Goal: Task Accomplishment & Management: Manage account settings

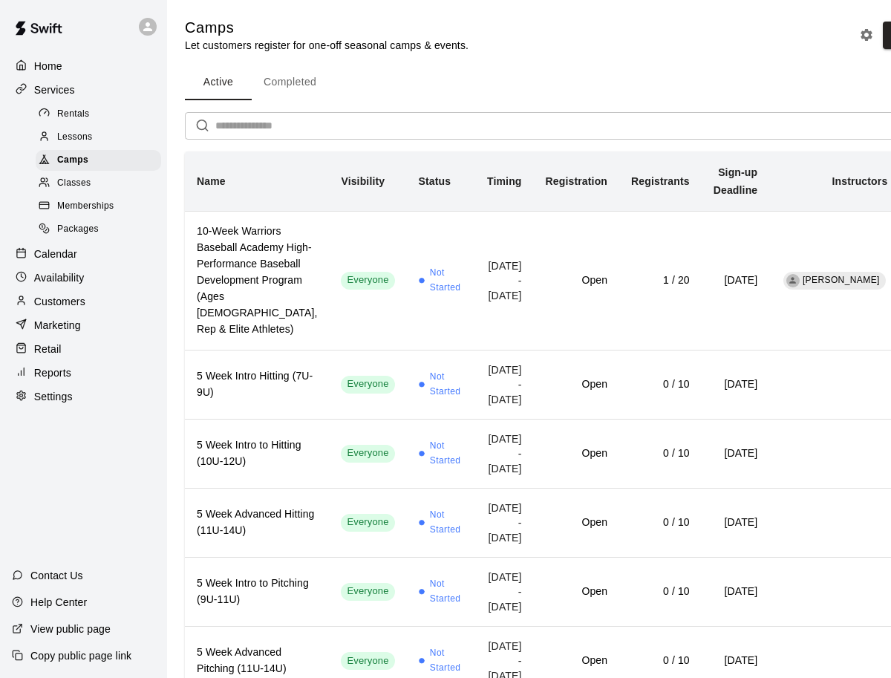
scroll to position [102, 0]
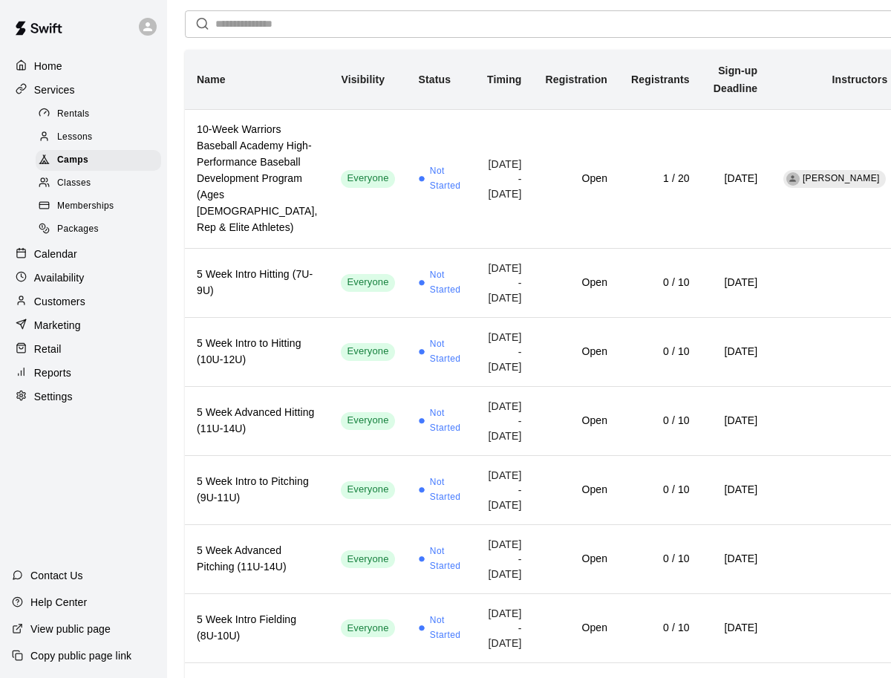
click at [64, 317] on div "Marketing" at bounding box center [83, 325] width 143 height 22
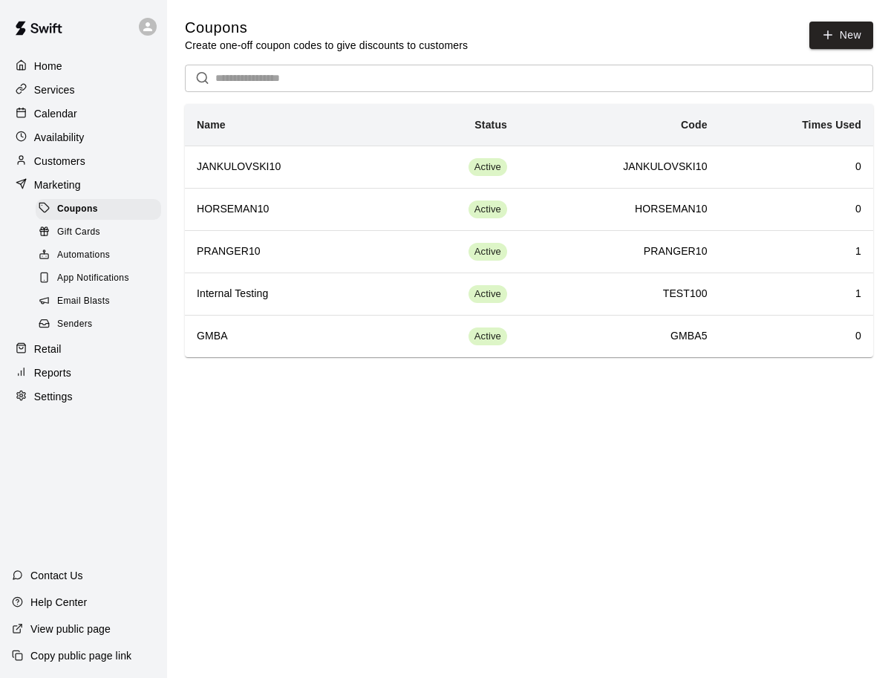
click at [91, 277] on span "App Notifications" at bounding box center [93, 278] width 72 height 15
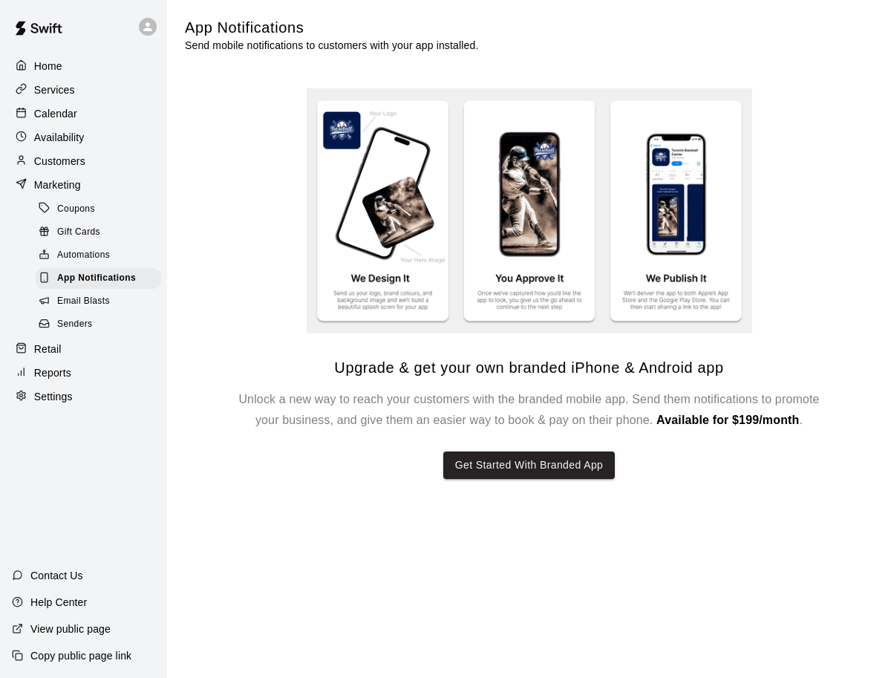
click at [91, 260] on span "Automations" at bounding box center [83, 255] width 53 height 15
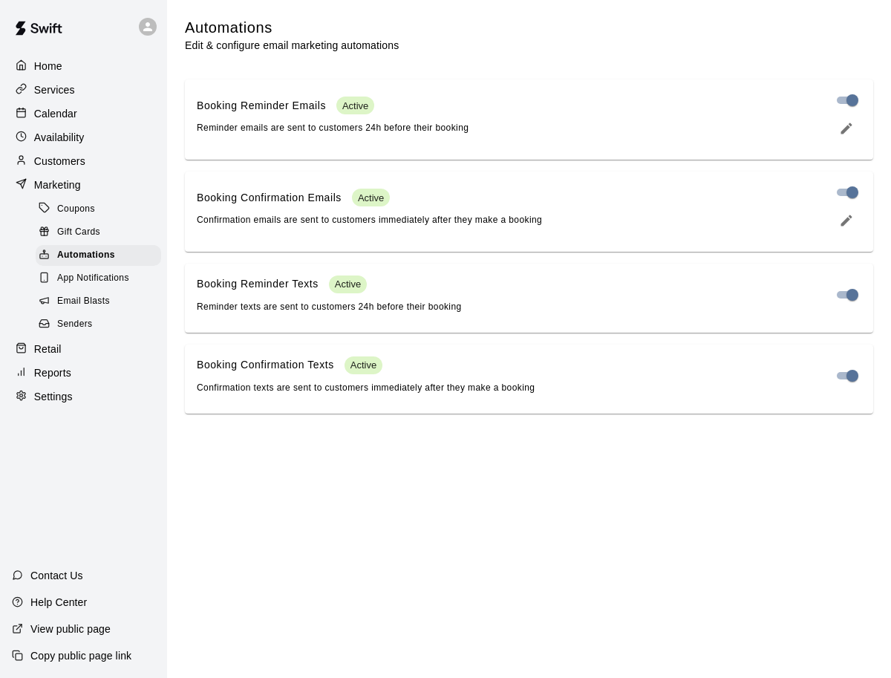
click at [83, 274] on span "App Notifications" at bounding box center [93, 278] width 72 height 15
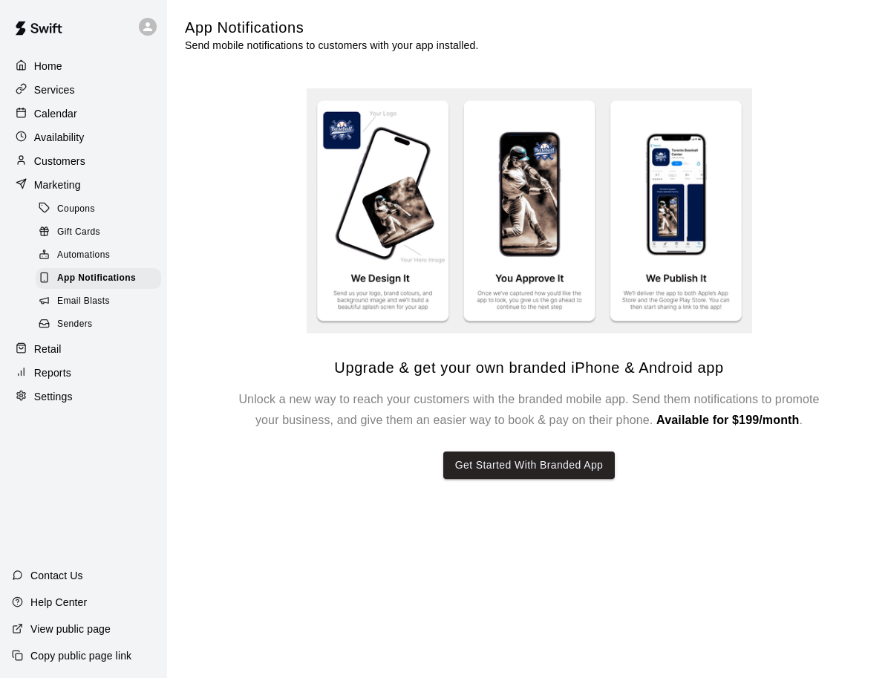
click at [108, 252] on span "Automations" at bounding box center [83, 255] width 53 height 15
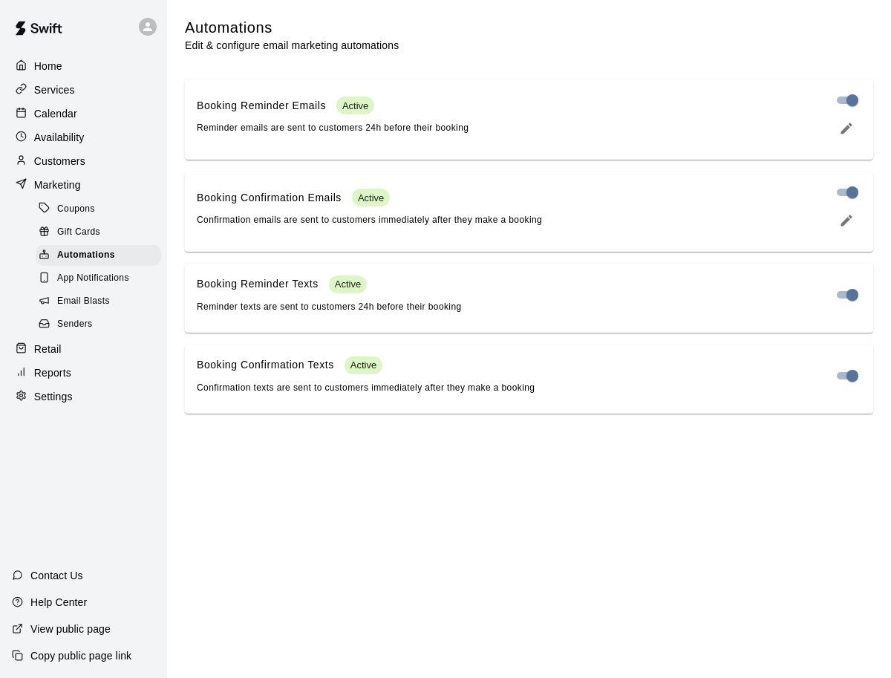
click at [100, 232] on div "Gift Cards" at bounding box center [98, 232] width 125 height 21
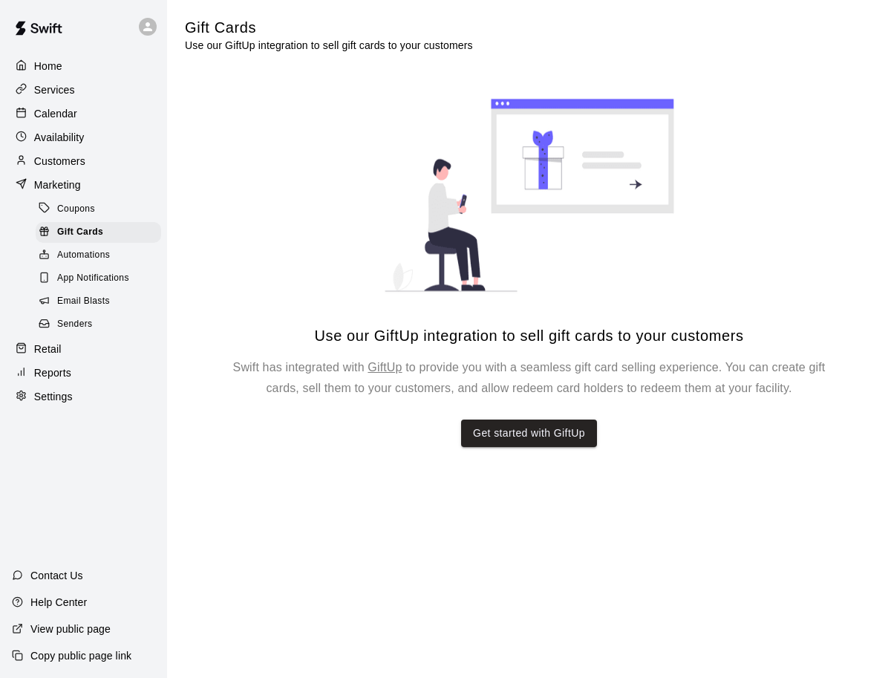
click at [70, 372] on p "Reports" at bounding box center [52, 372] width 37 height 15
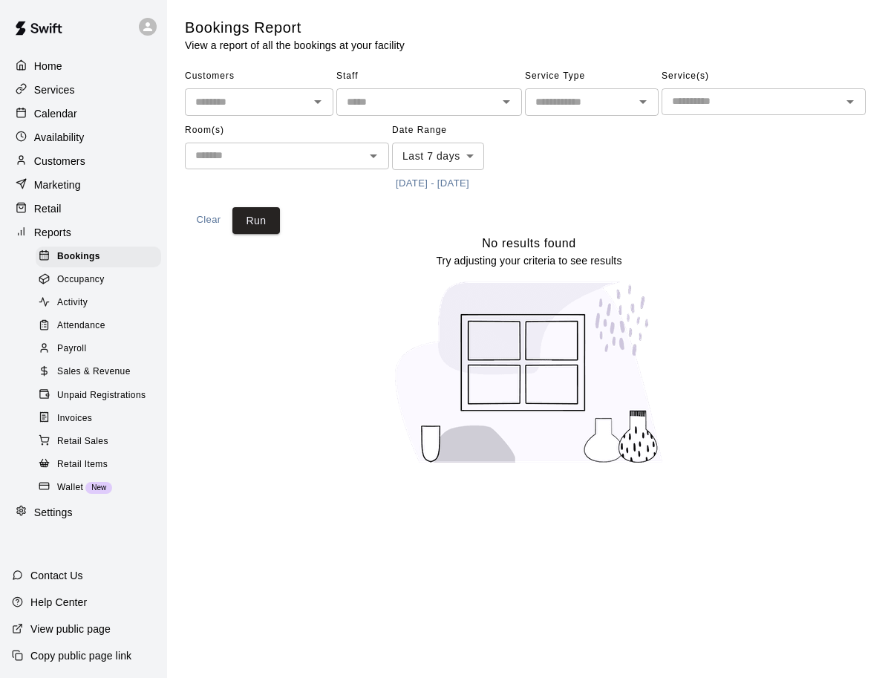
click at [71, 161] on p "Customers" at bounding box center [59, 161] width 51 height 15
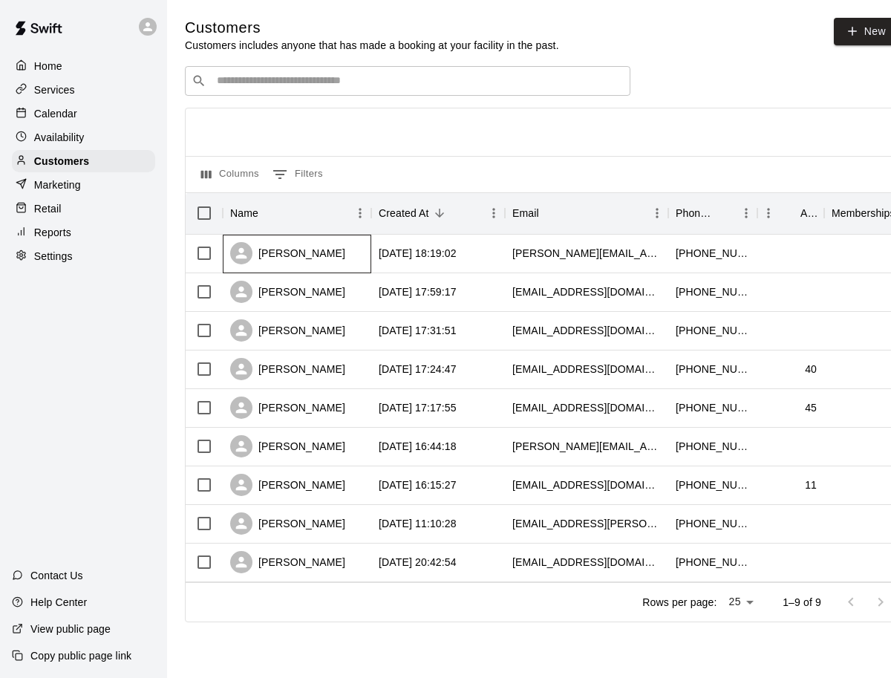
click at [370, 260] on div "[PERSON_NAME]" at bounding box center [297, 254] width 148 height 39
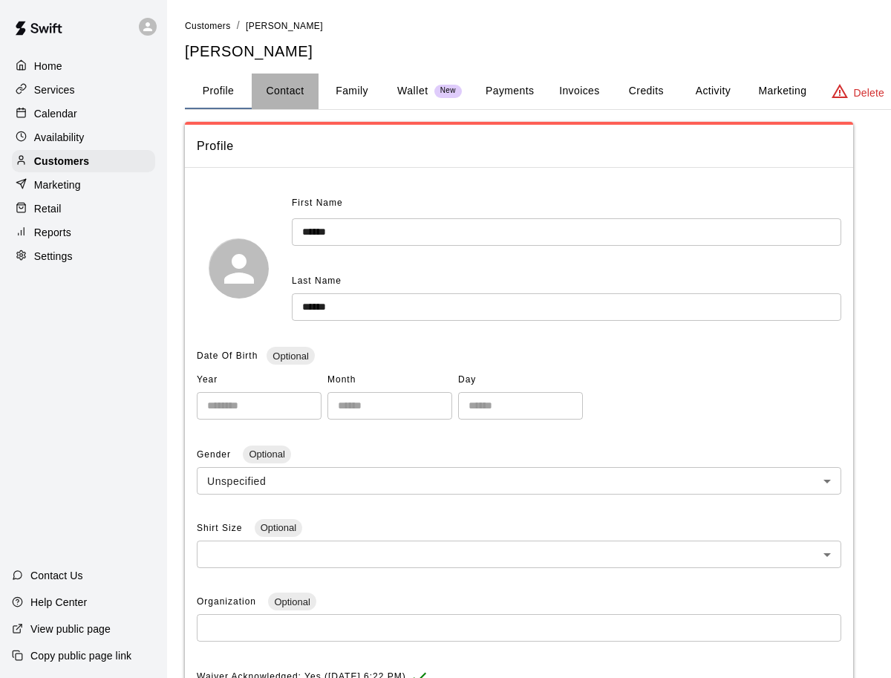
click at [298, 96] on button "Contact" at bounding box center [285, 91] width 67 height 36
select select "**"
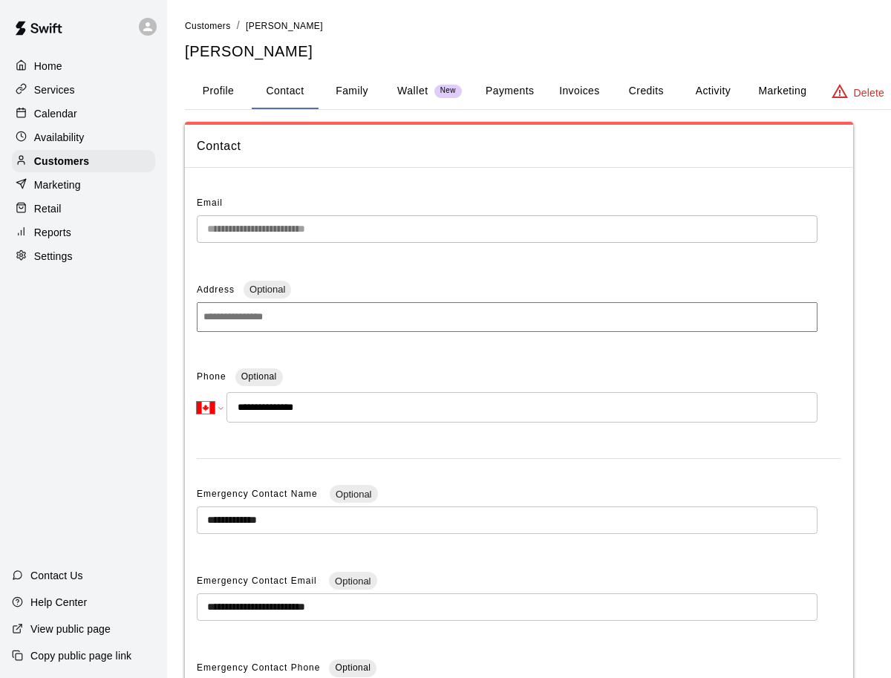
click at [343, 88] on button "Family" at bounding box center [351, 91] width 67 height 36
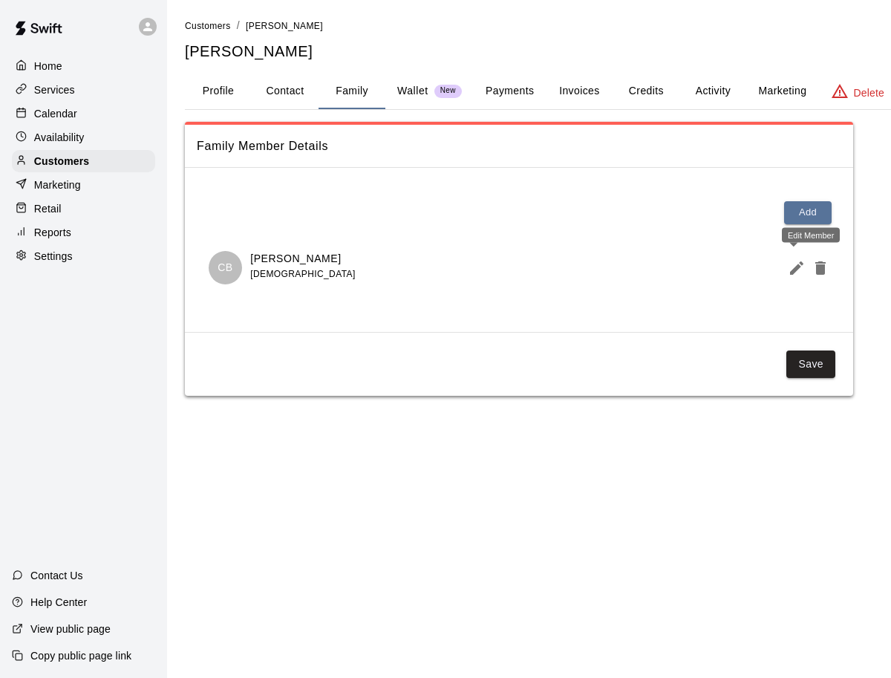
click at [796, 272] on icon "Edit Member" at bounding box center [796, 268] width 18 height 18
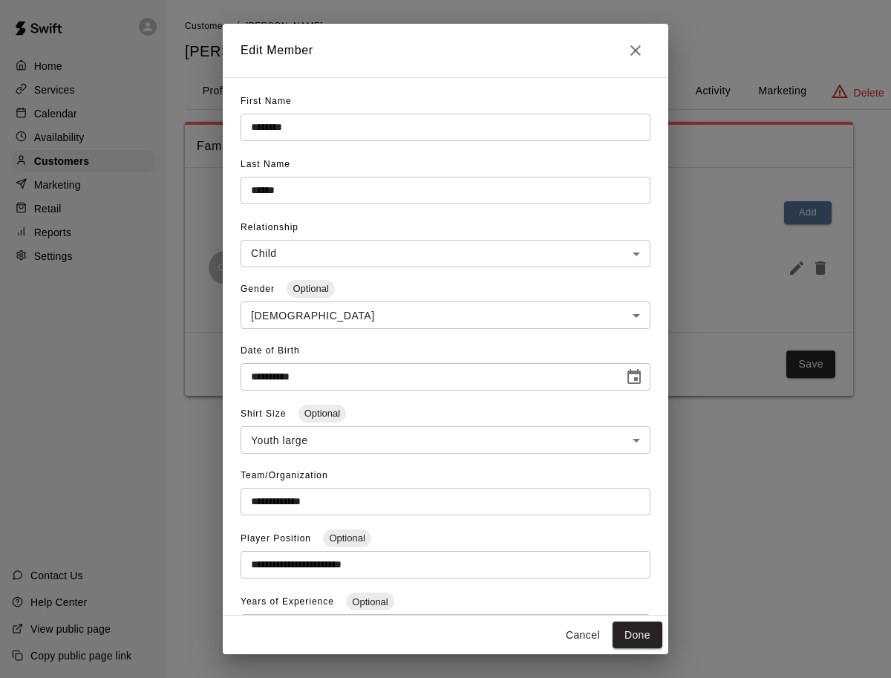
scroll to position [75, 0]
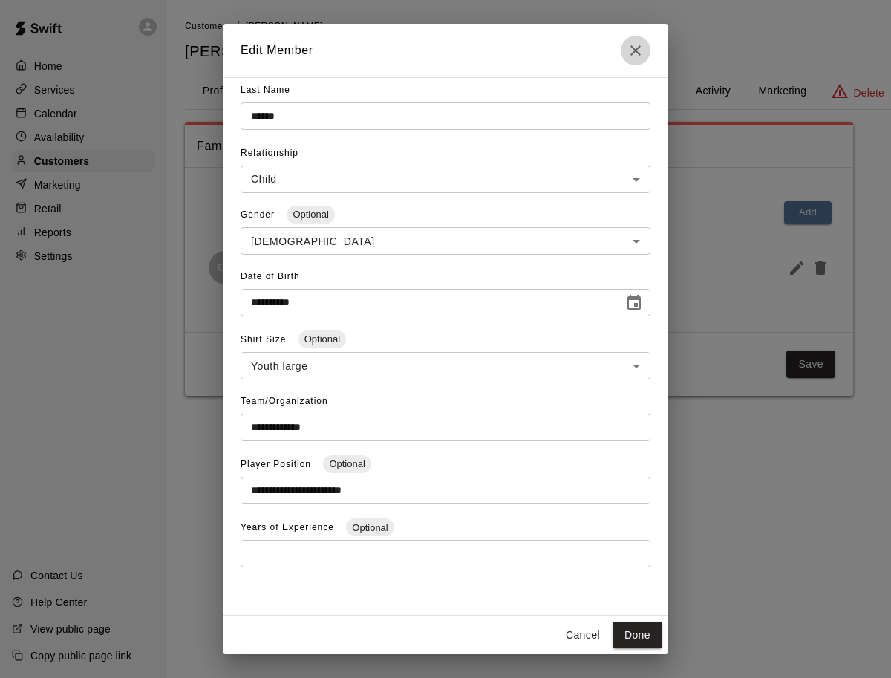
click at [641, 58] on icon "Close" at bounding box center [635, 51] width 18 height 18
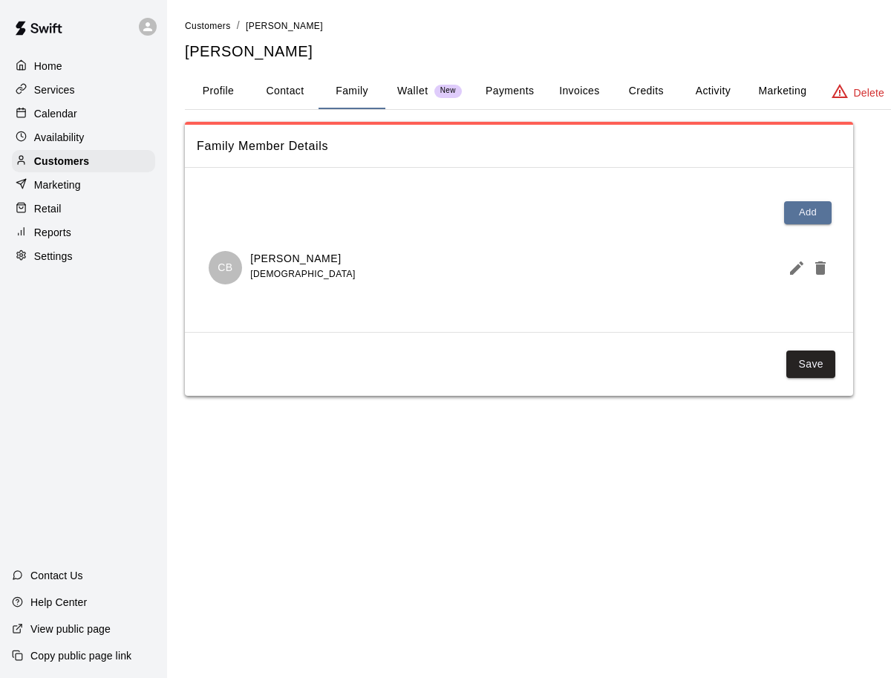
click at [75, 62] on div "Home" at bounding box center [83, 66] width 143 height 22
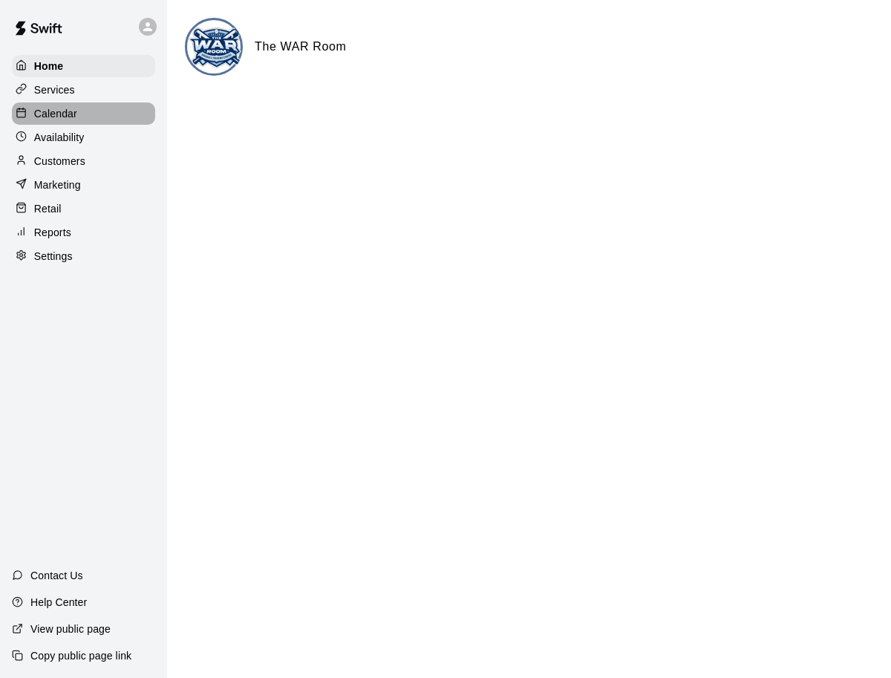
click at [53, 111] on p "Calendar" at bounding box center [55, 113] width 43 height 15
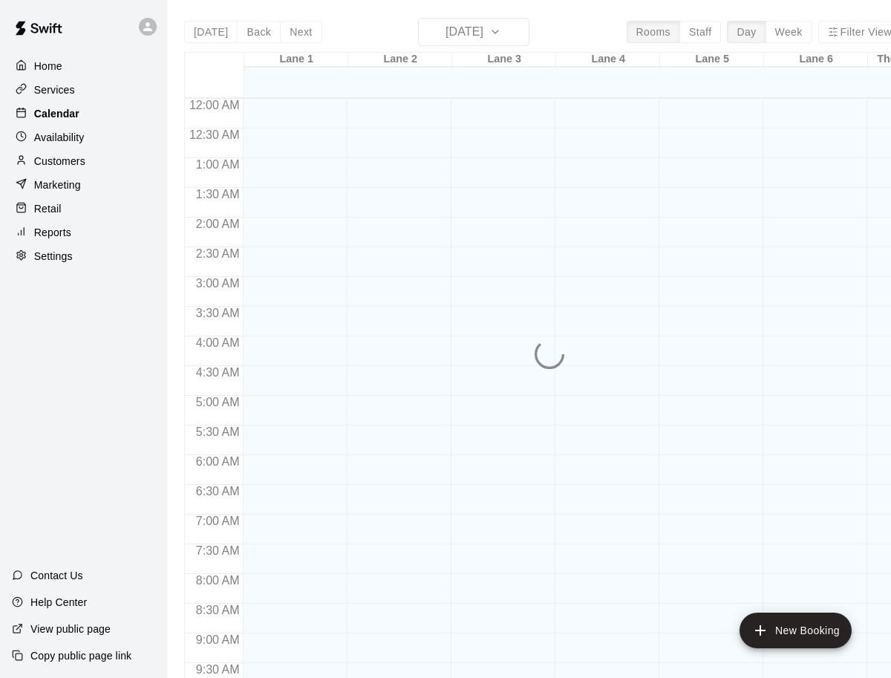
scroll to position [785, 0]
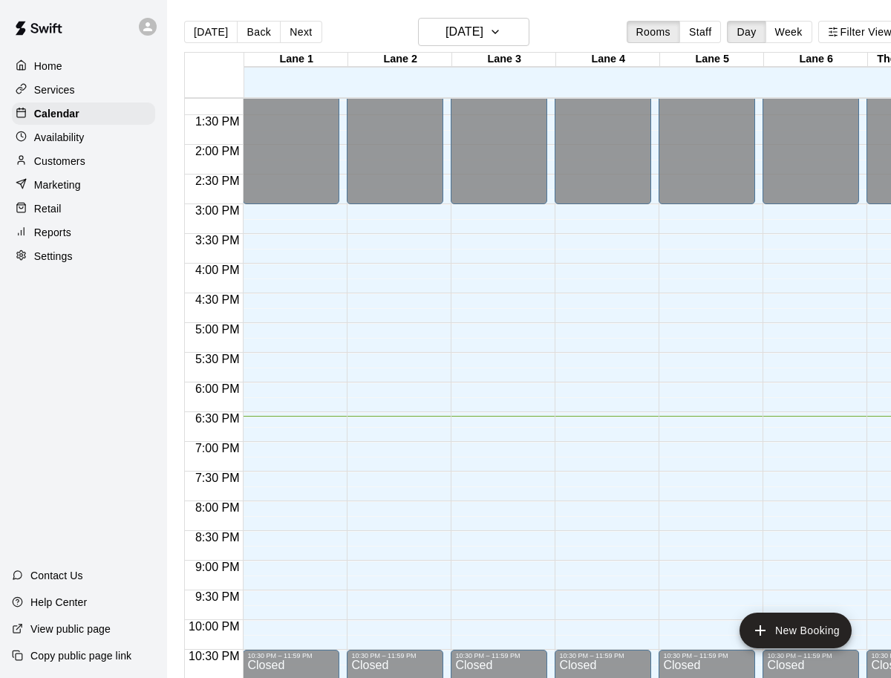
click at [56, 137] on p "Availability" at bounding box center [59, 137] width 50 height 15
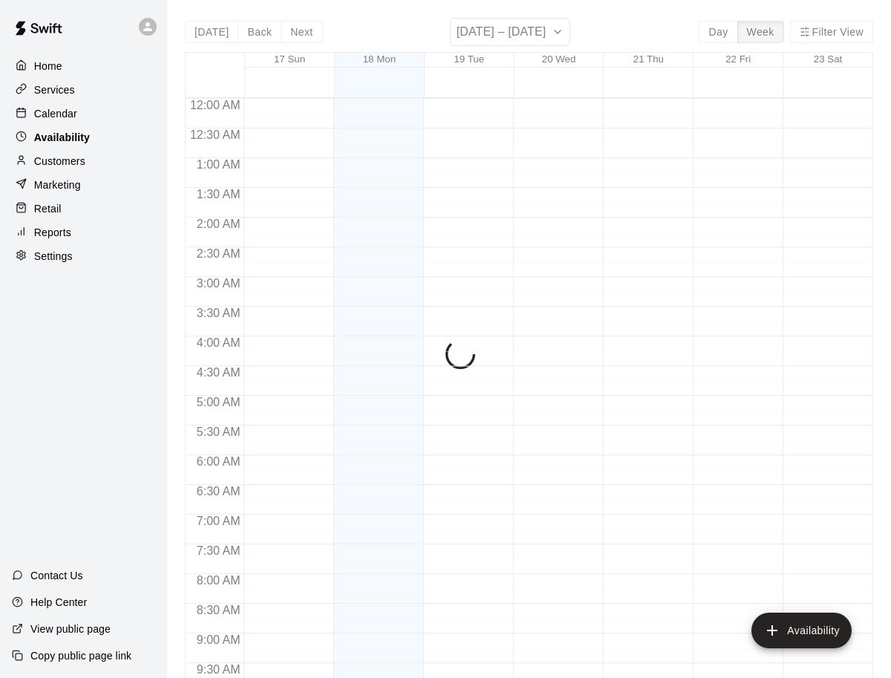
scroll to position [830, 0]
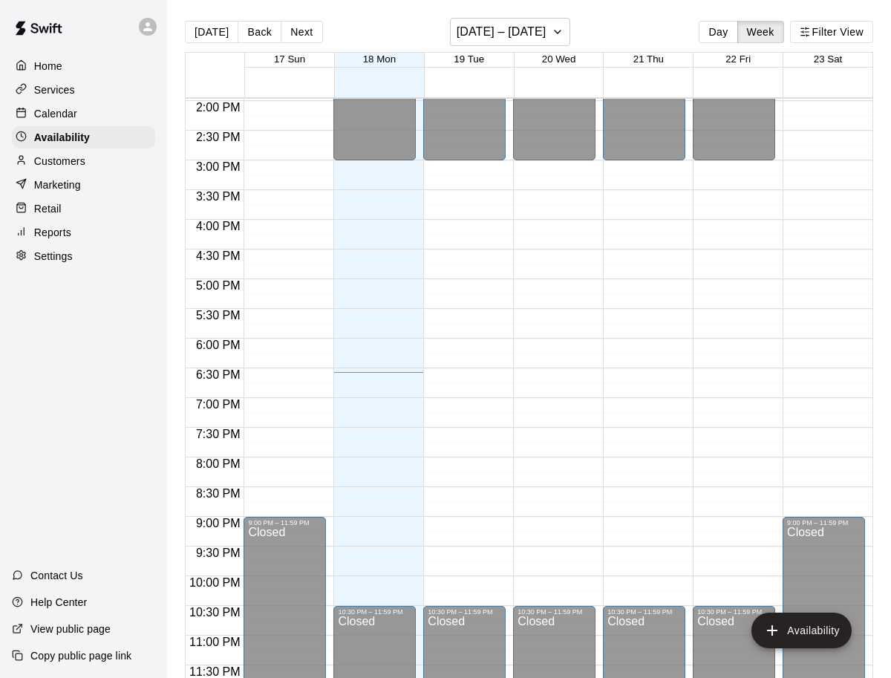
click at [60, 161] on p "Customers" at bounding box center [59, 161] width 51 height 15
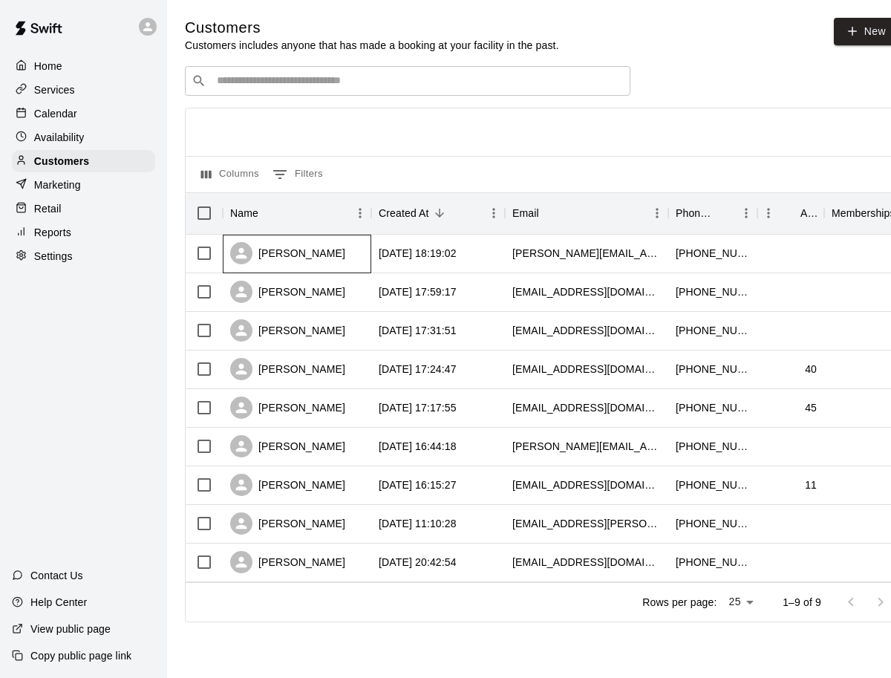
click at [324, 248] on div "[PERSON_NAME]" at bounding box center [297, 254] width 148 height 39
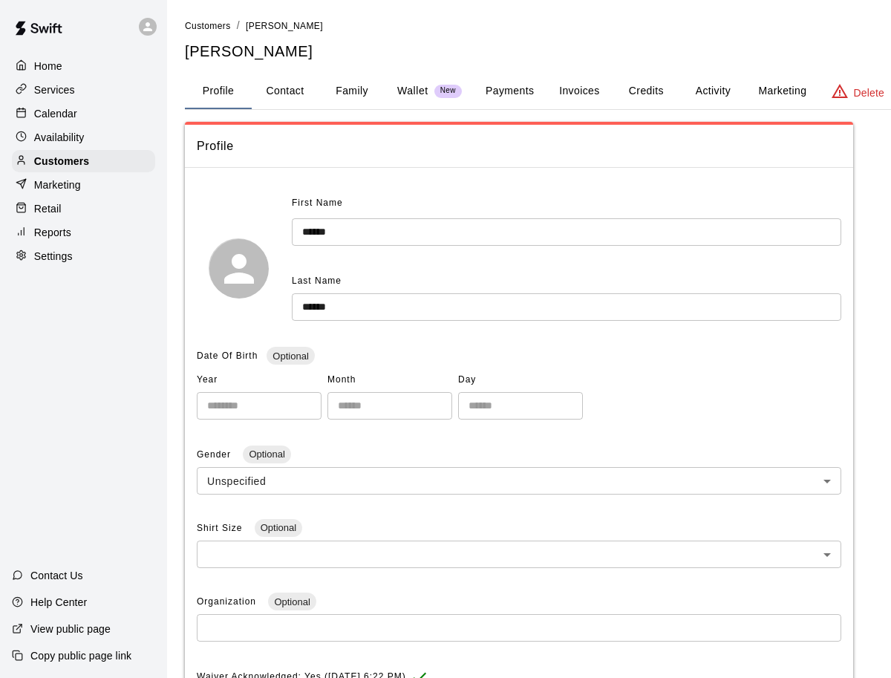
click at [337, 94] on button "Family" at bounding box center [351, 91] width 67 height 36
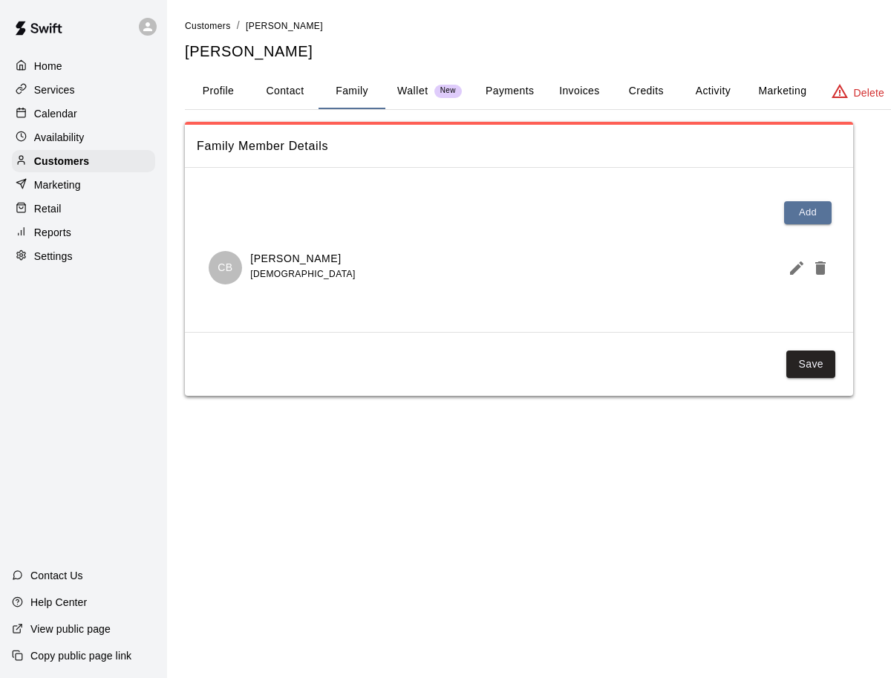
click at [794, 270] on icon "Edit Member" at bounding box center [796, 267] width 13 height 13
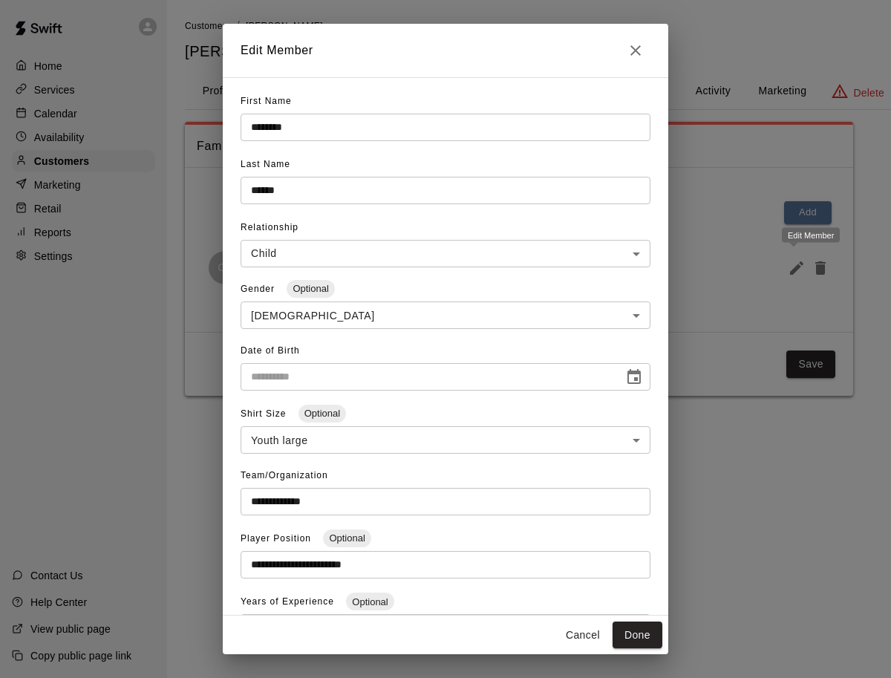
type input "**********"
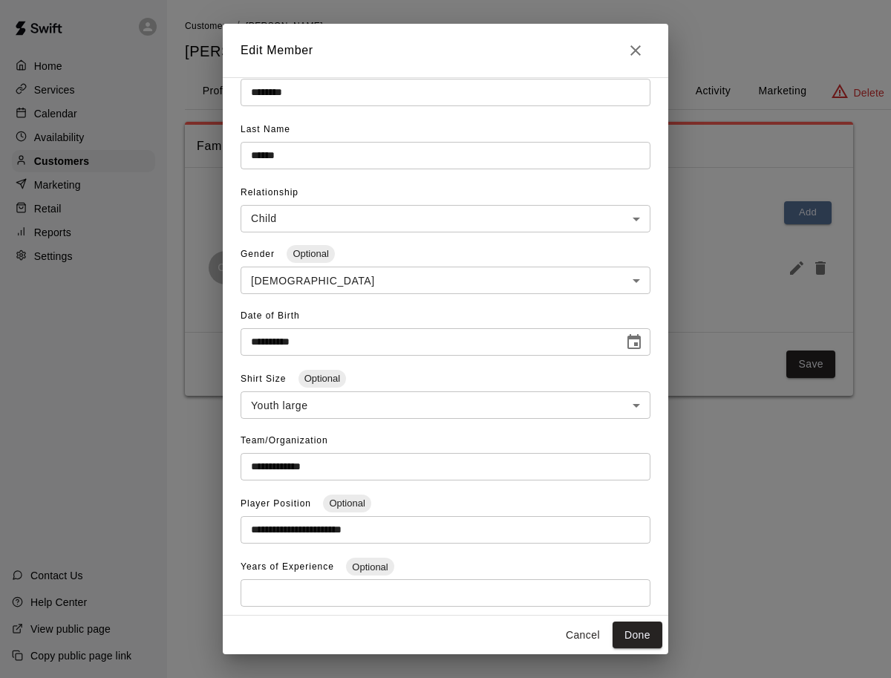
scroll to position [75, 0]
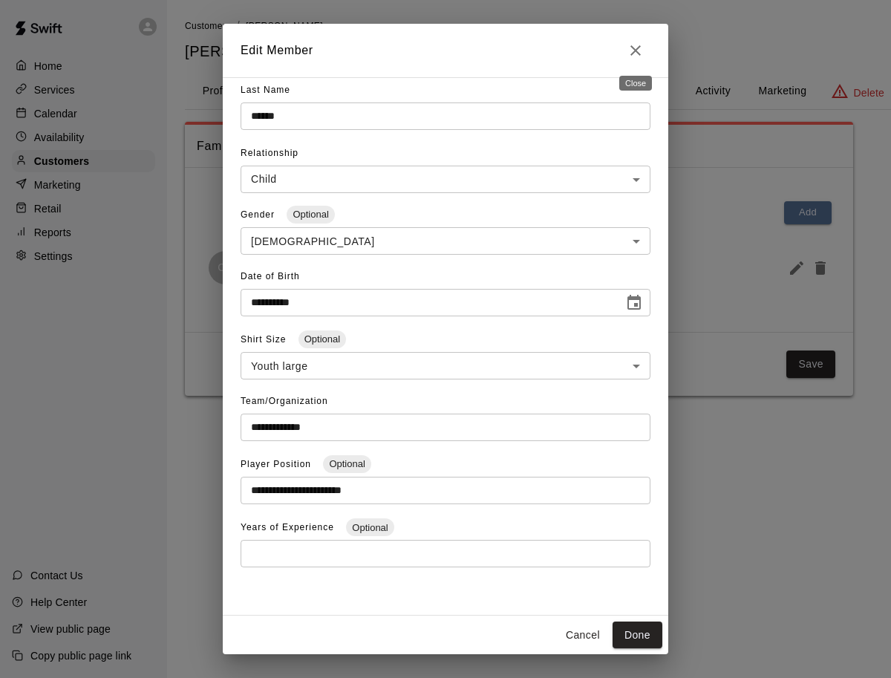
click at [631, 54] on icon "Close" at bounding box center [635, 50] width 10 height 10
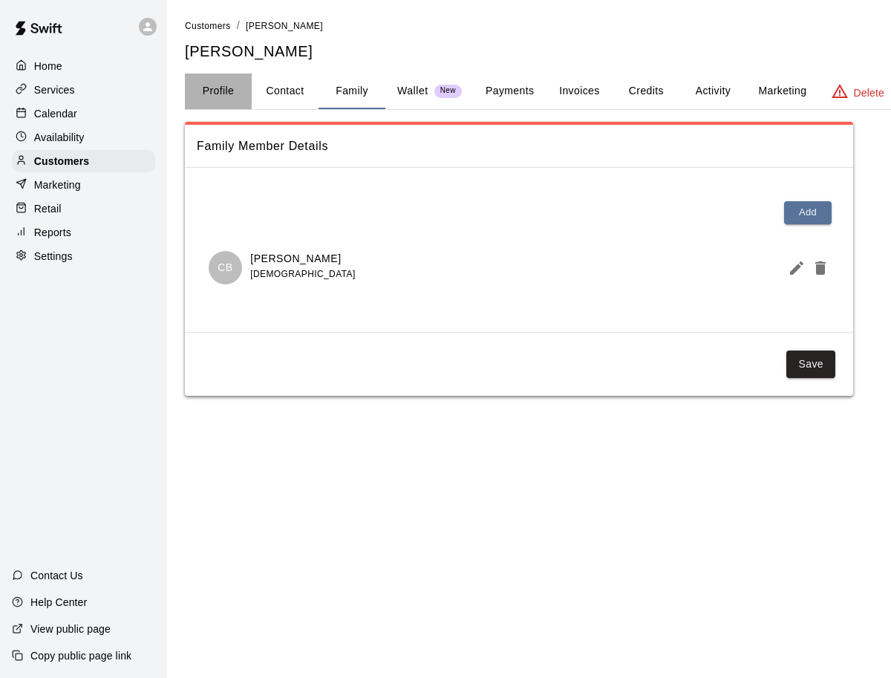
click at [235, 95] on button "Profile" at bounding box center [218, 91] width 67 height 36
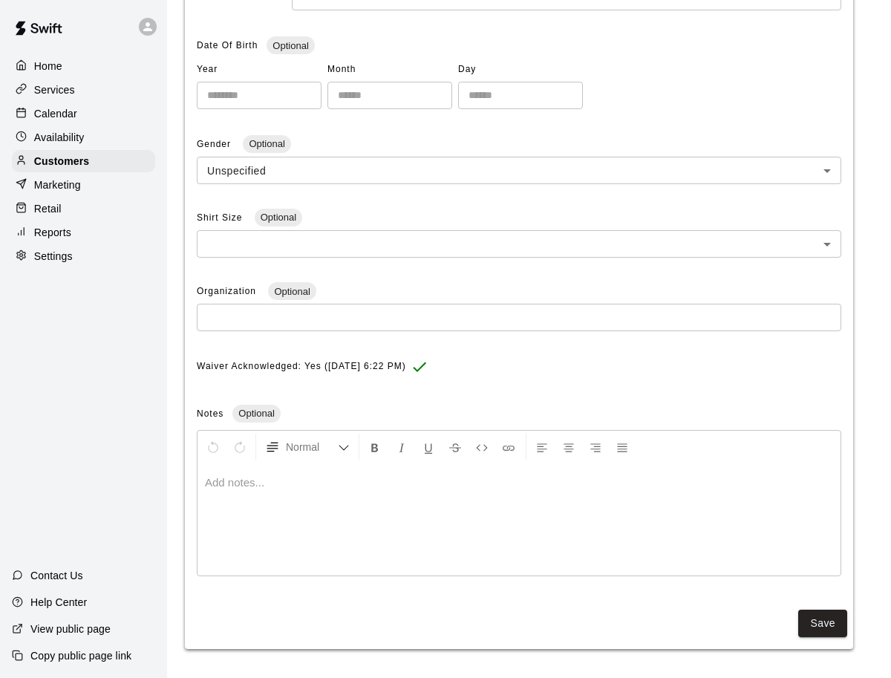
scroll to position [0, 2]
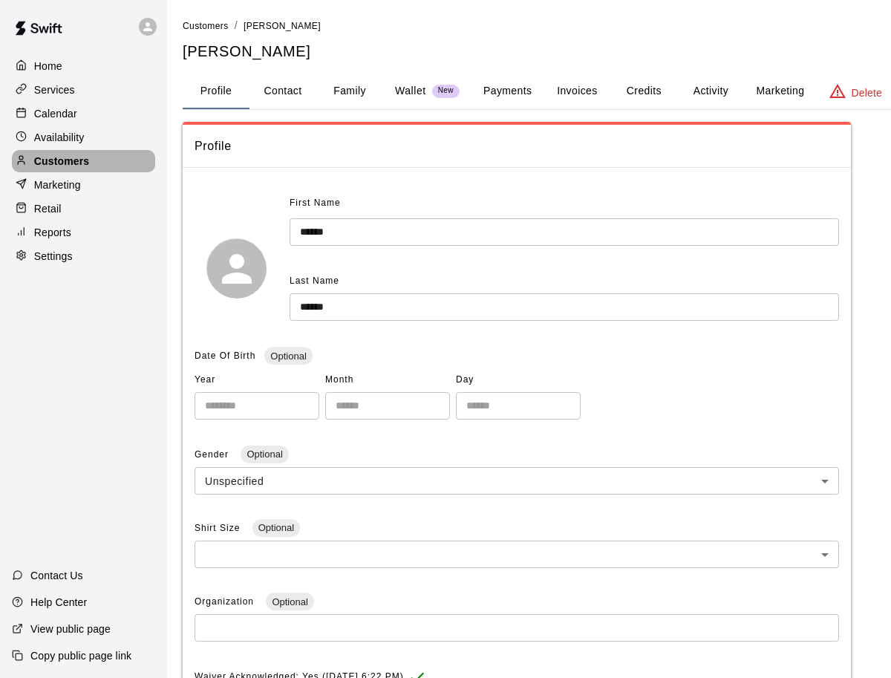
click at [68, 164] on p "Customers" at bounding box center [61, 161] width 55 height 15
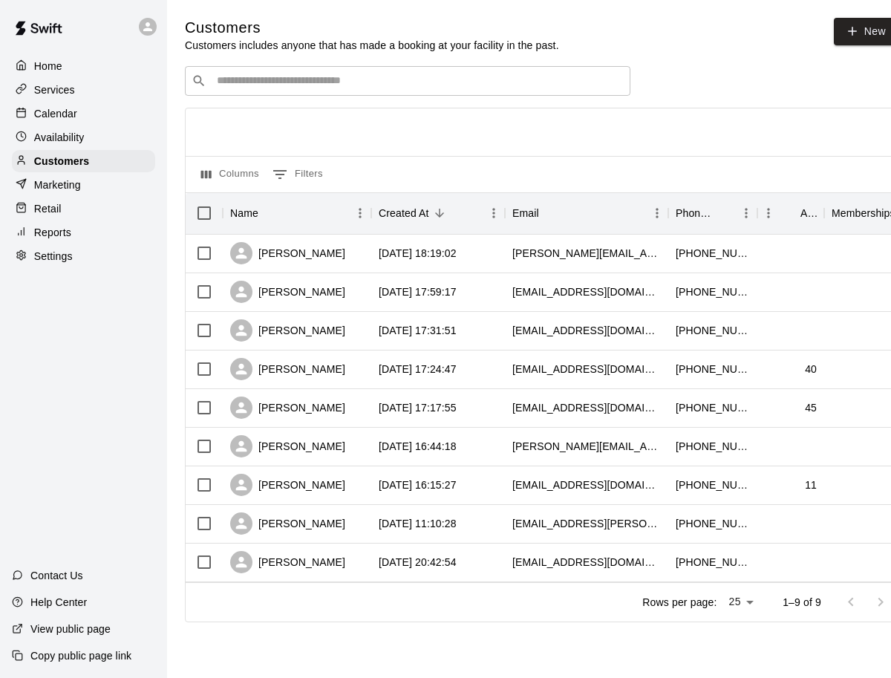
click at [60, 141] on p "Availability" at bounding box center [59, 137] width 50 height 15
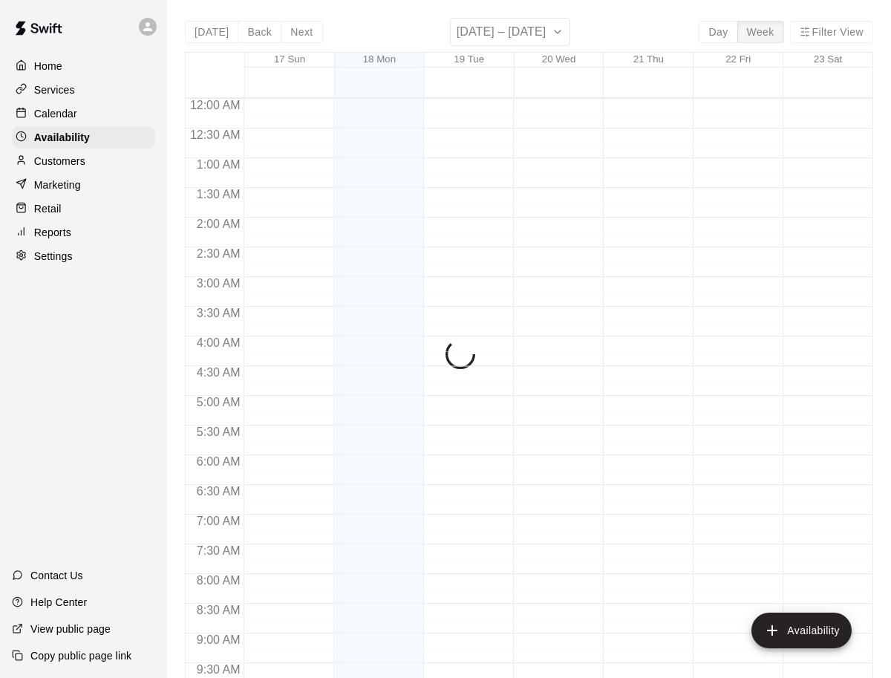
click at [60, 111] on p "Calendar" at bounding box center [55, 113] width 43 height 15
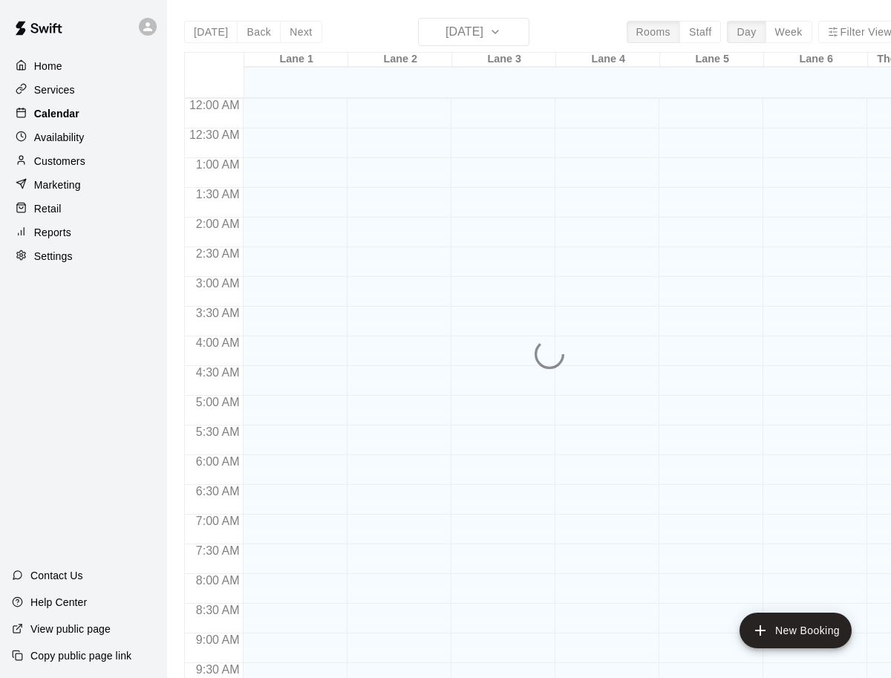
scroll to position [785, 0]
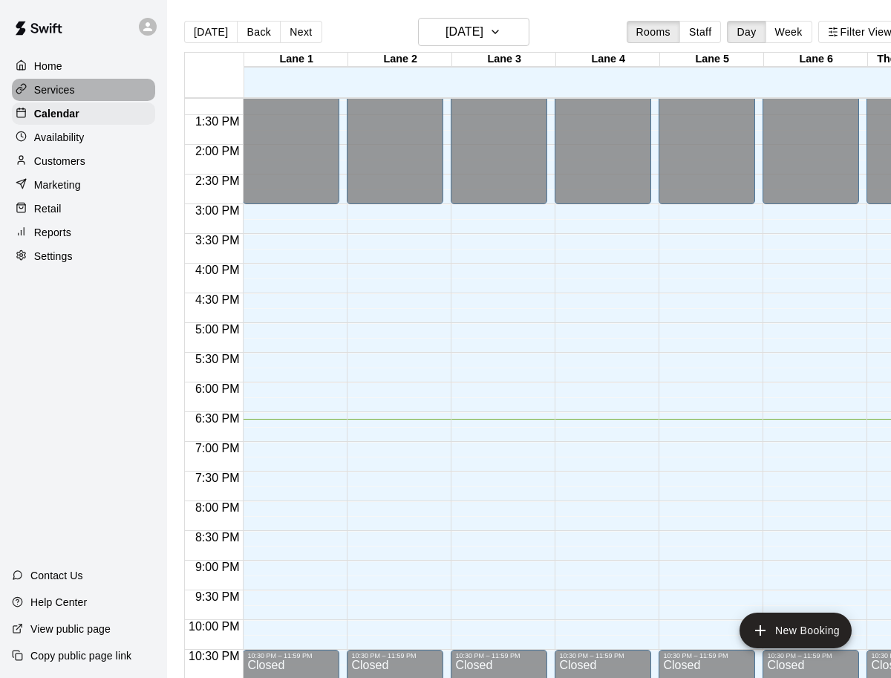
click at [62, 85] on p "Services" at bounding box center [54, 89] width 41 height 15
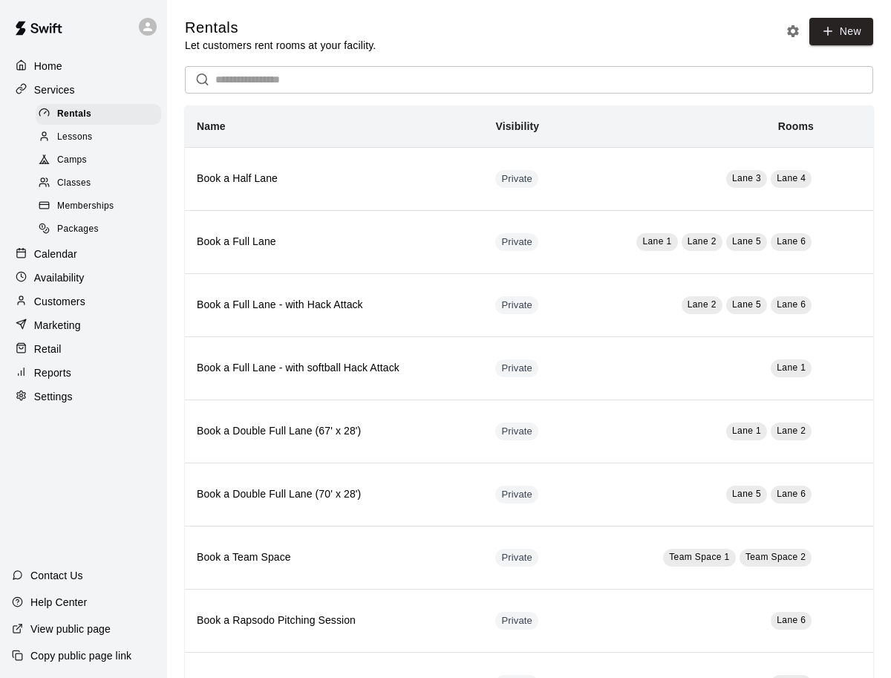
click at [73, 185] on span "Classes" at bounding box center [73, 183] width 33 height 15
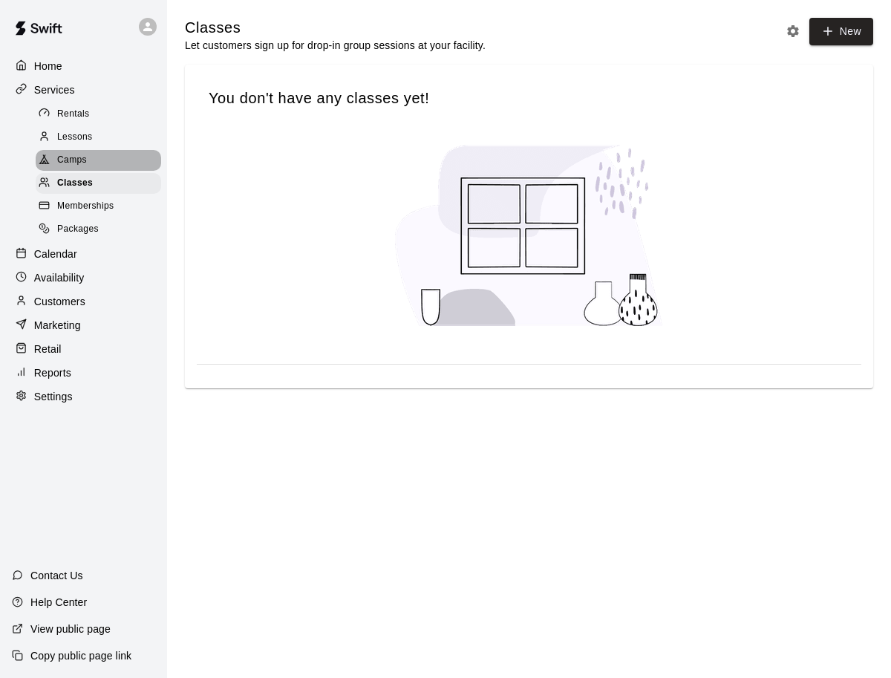
click at [91, 150] on div "Camps" at bounding box center [98, 160] width 125 height 21
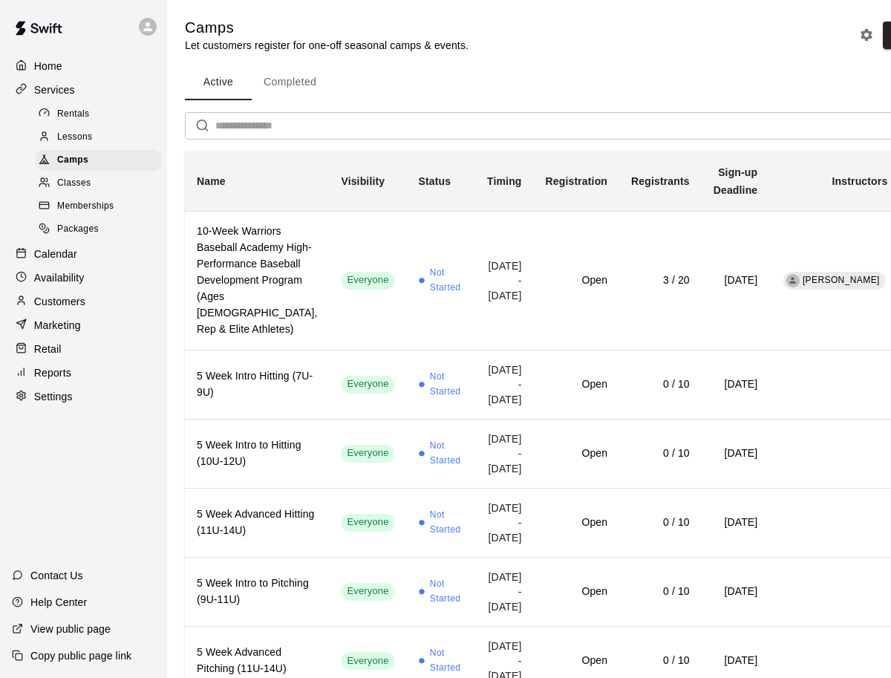
click at [88, 130] on span "Lessons" at bounding box center [75, 137] width 36 height 15
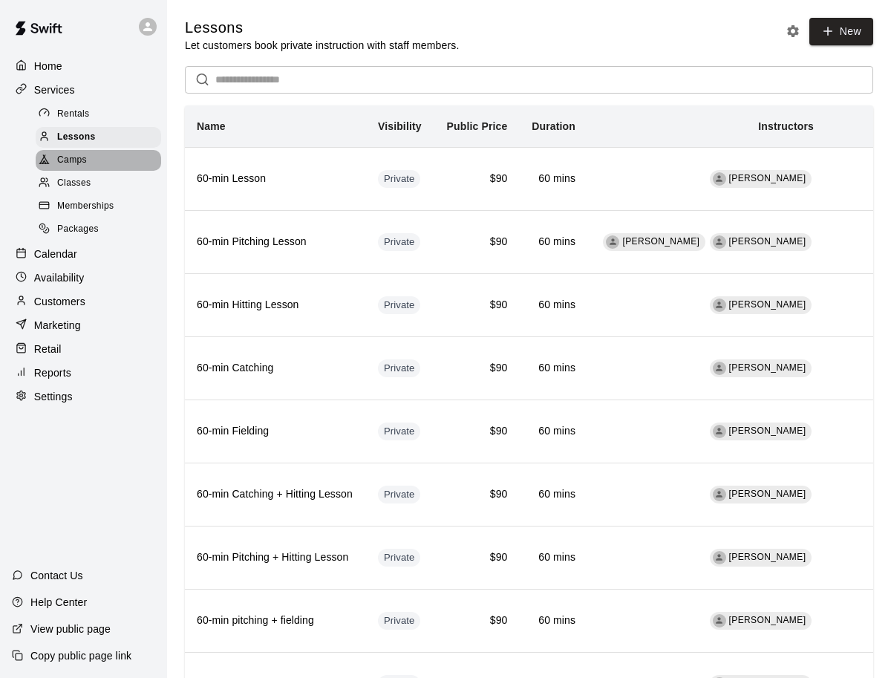
click at [86, 153] on span "Camps" at bounding box center [72, 160] width 30 height 15
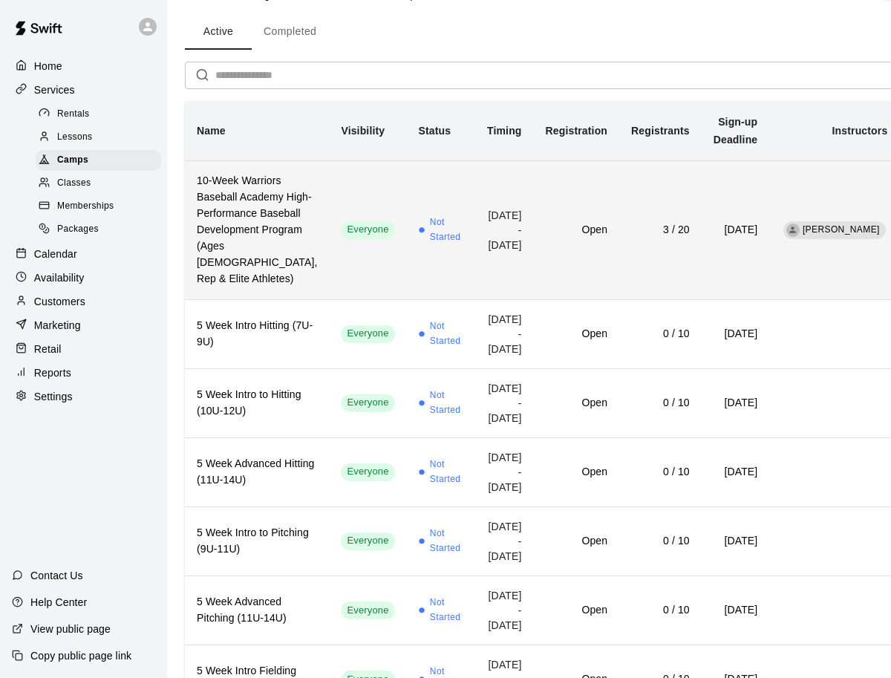
scroll to position [64, 0]
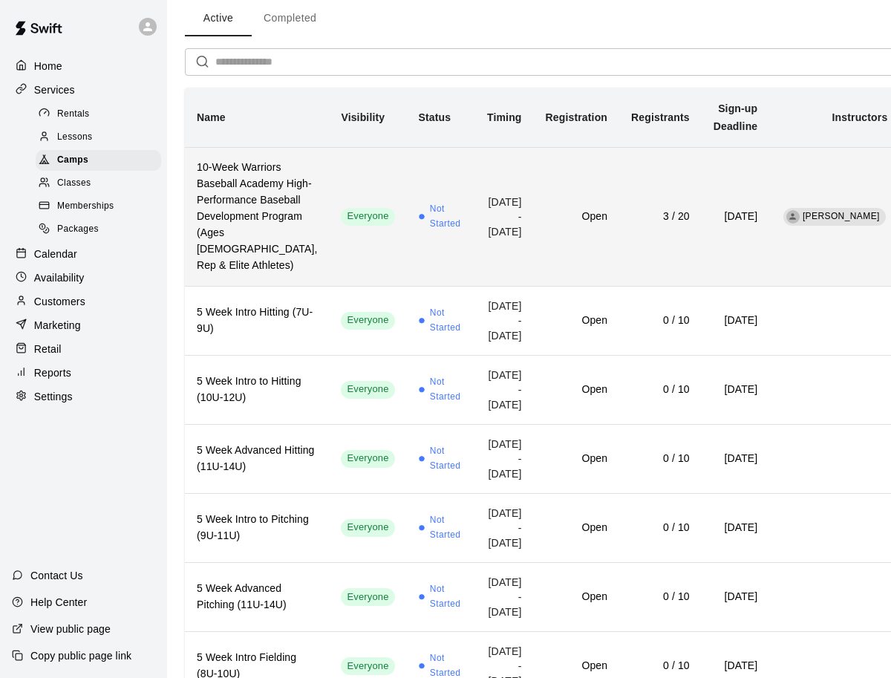
click at [407, 286] on td "Not Started" at bounding box center [441, 216] width 69 height 139
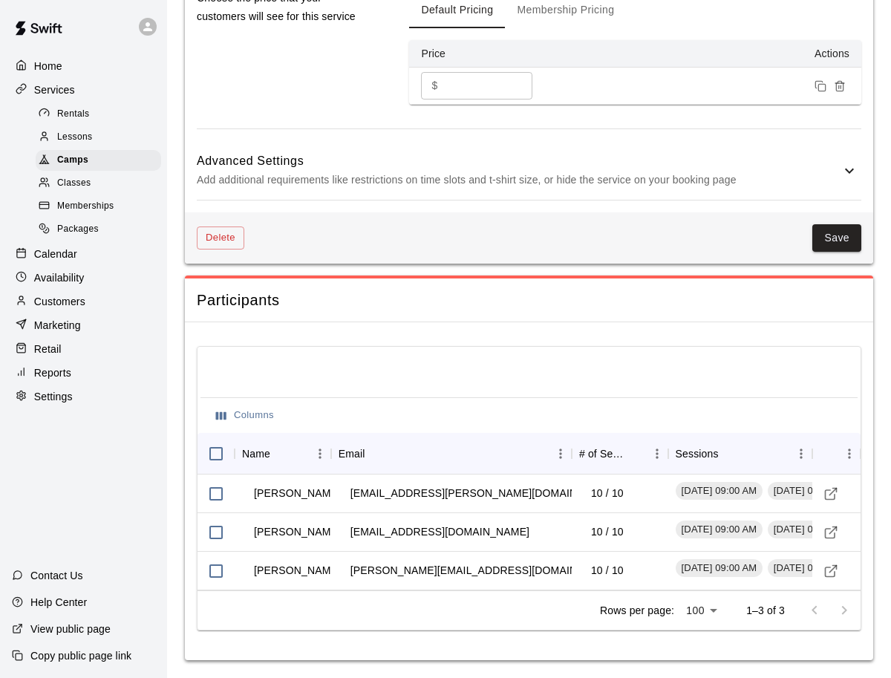
scroll to position [1849, 0]
click at [835, 492] on icon "Visit customer profile" at bounding box center [830, 493] width 15 height 15
click at [825, 573] on icon "Visit customer profile" at bounding box center [830, 572] width 10 height 10
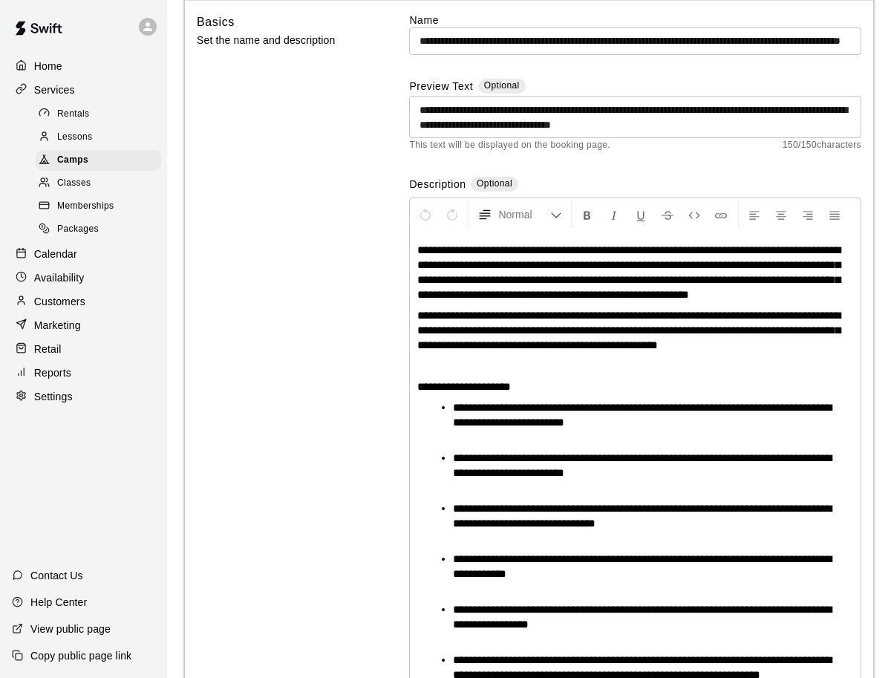
scroll to position [0, 0]
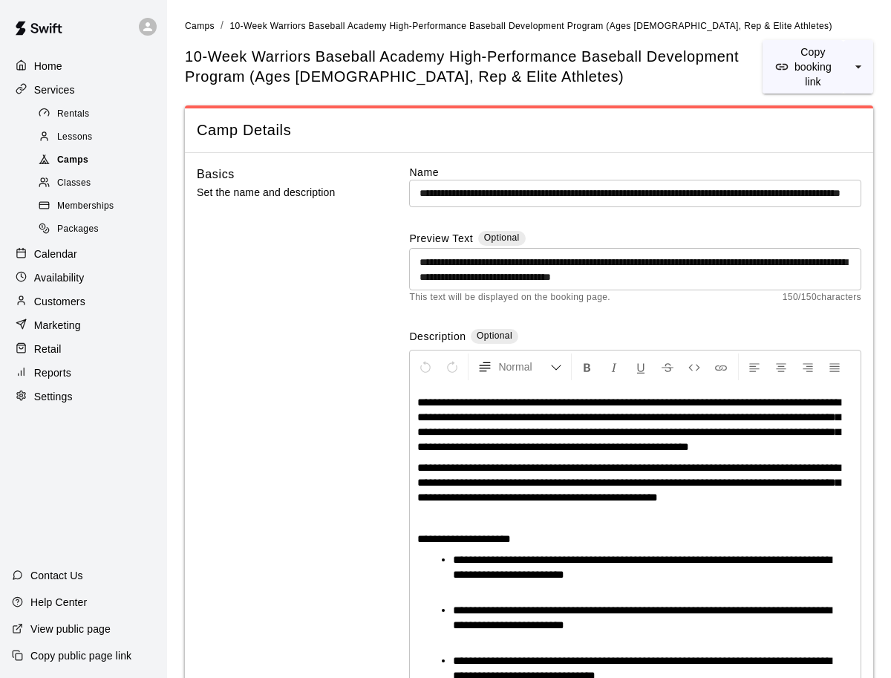
click at [94, 165] on div "Camps" at bounding box center [98, 160] width 125 height 21
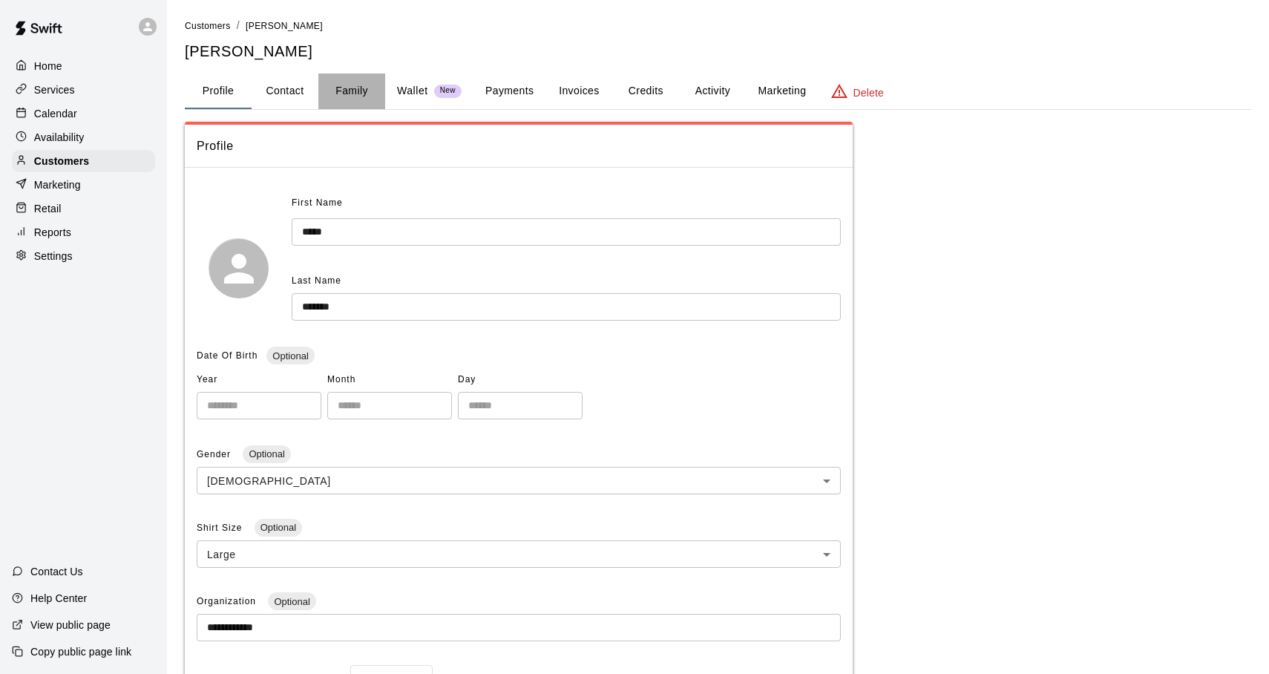
click at [335, 94] on button "Family" at bounding box center [351, 91] width 67 height 36
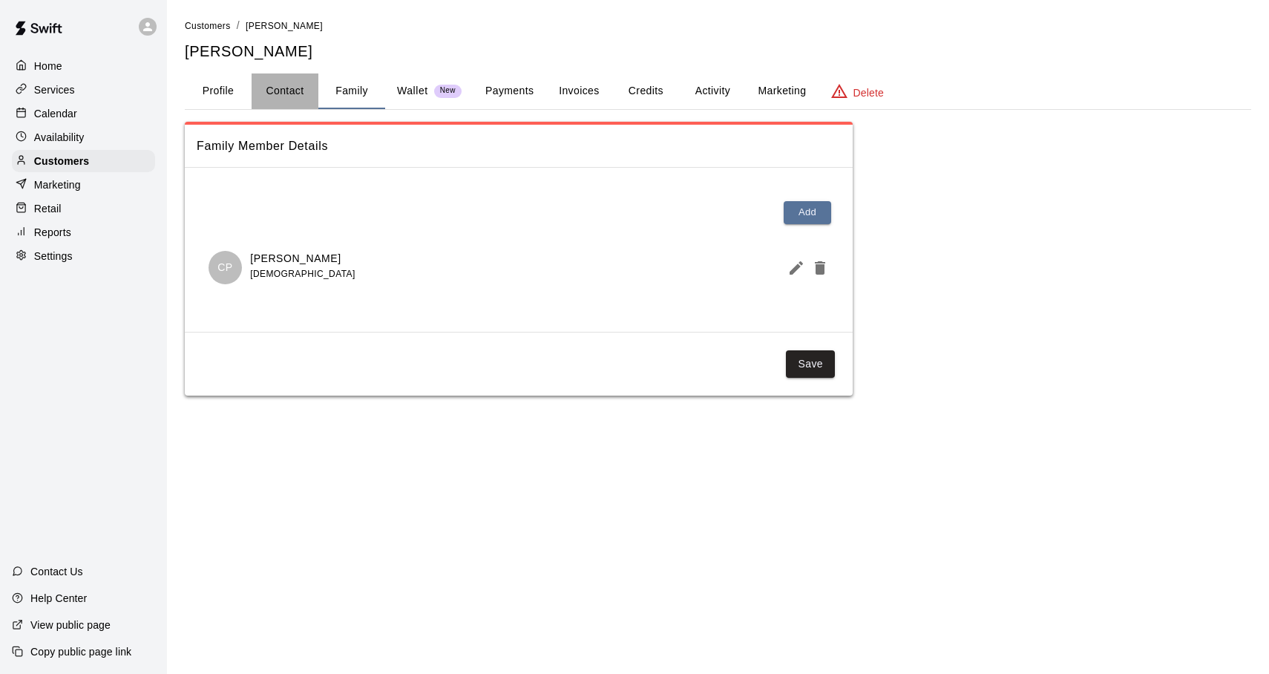
click at [281, 95] on button "Contact" at bounding box center [285, 91] width 67 height 36
select select "**"
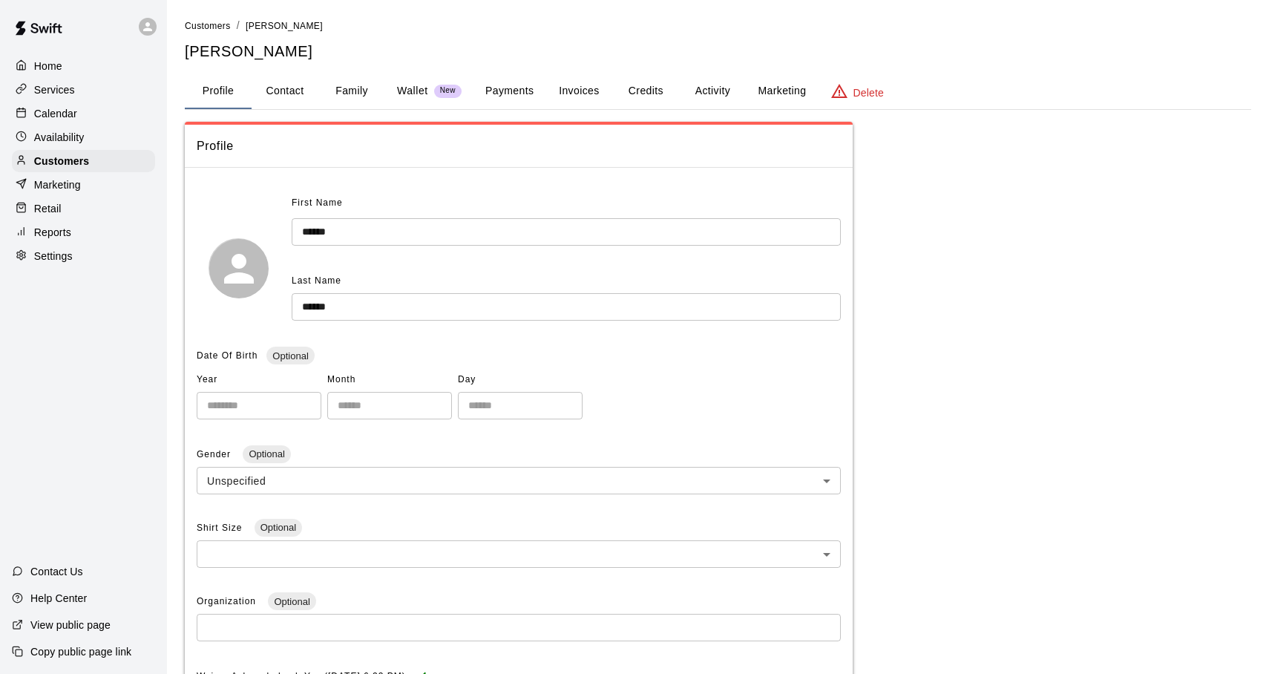
click at [305, 99] on button "Contact" at bounding box center [285, 91] width 67 height 36
select select "**"
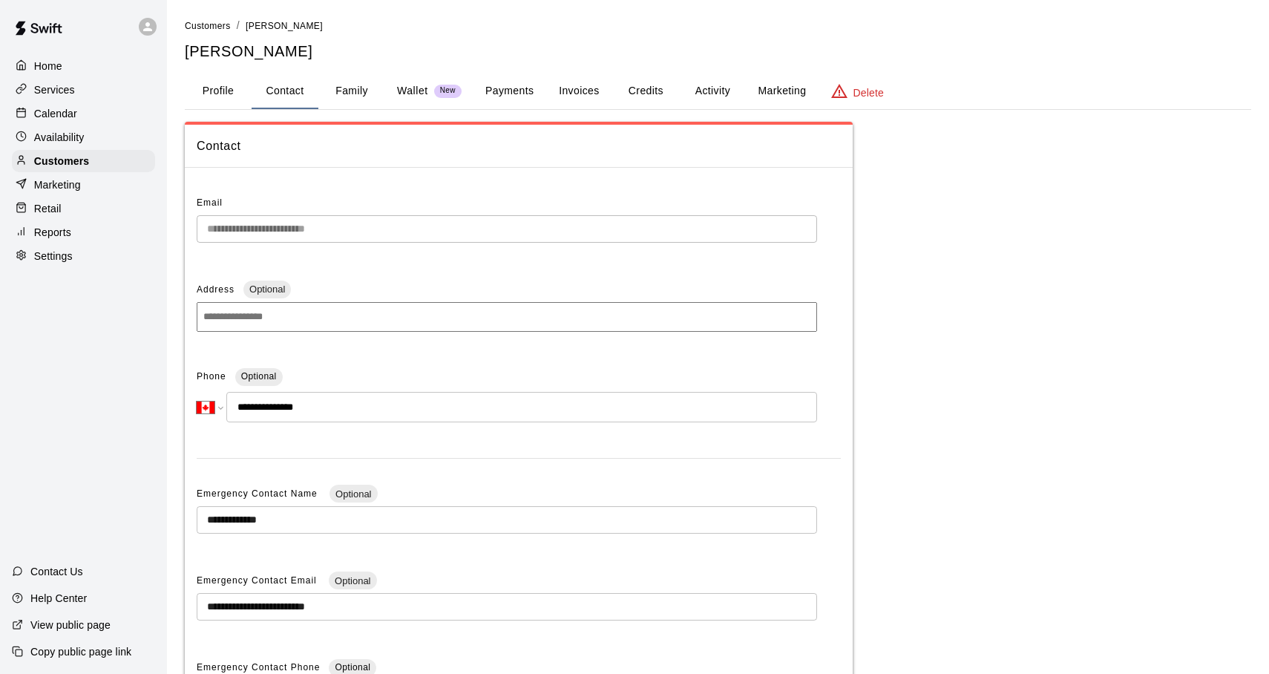
click at [327, 95] on button "Family" at bounding box center [351, 91] width 67 height 36
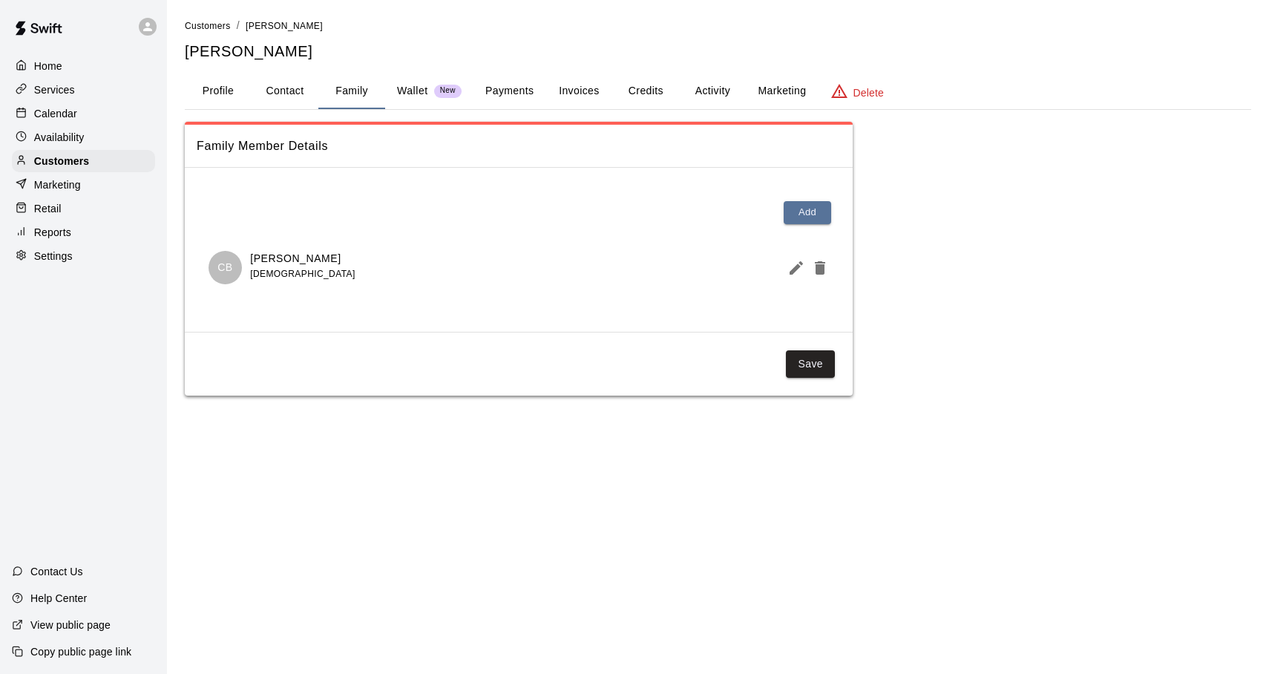
click at [422, 98] on p "Wallet" at bounding box center [412, 91] width 31 height 16
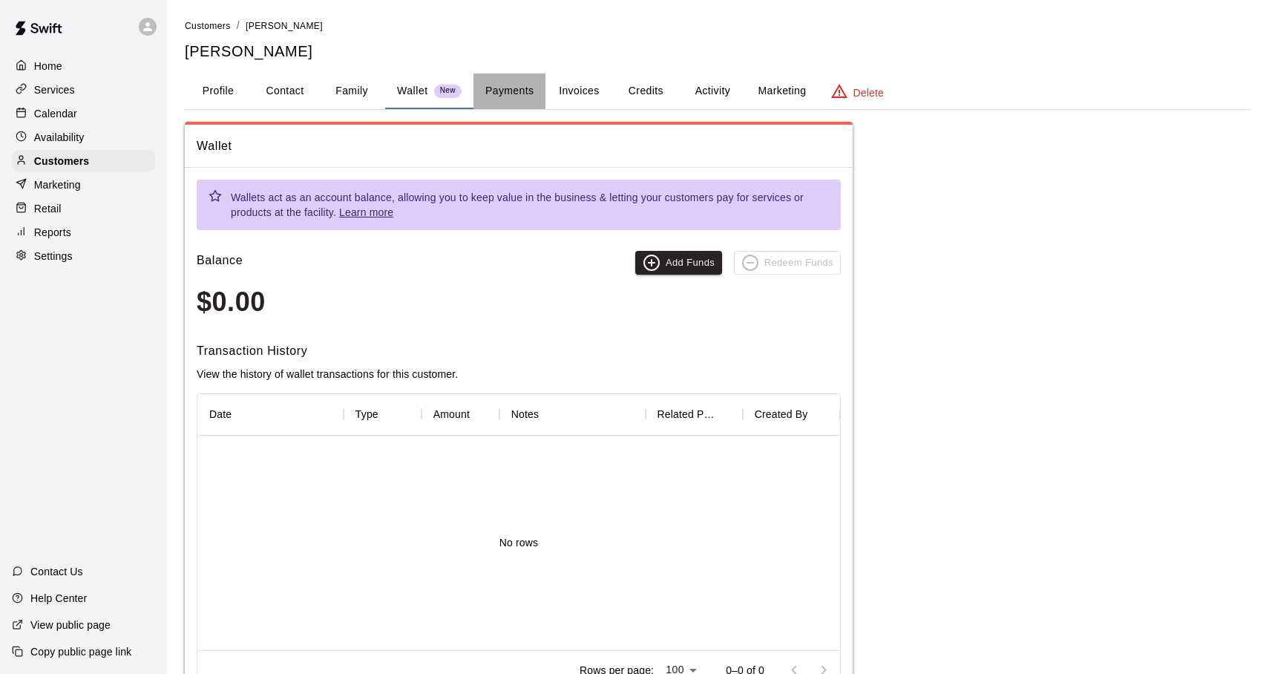
click at [508, 79] on button "Payments" at bounding box center [510, 91] width 72 height 36
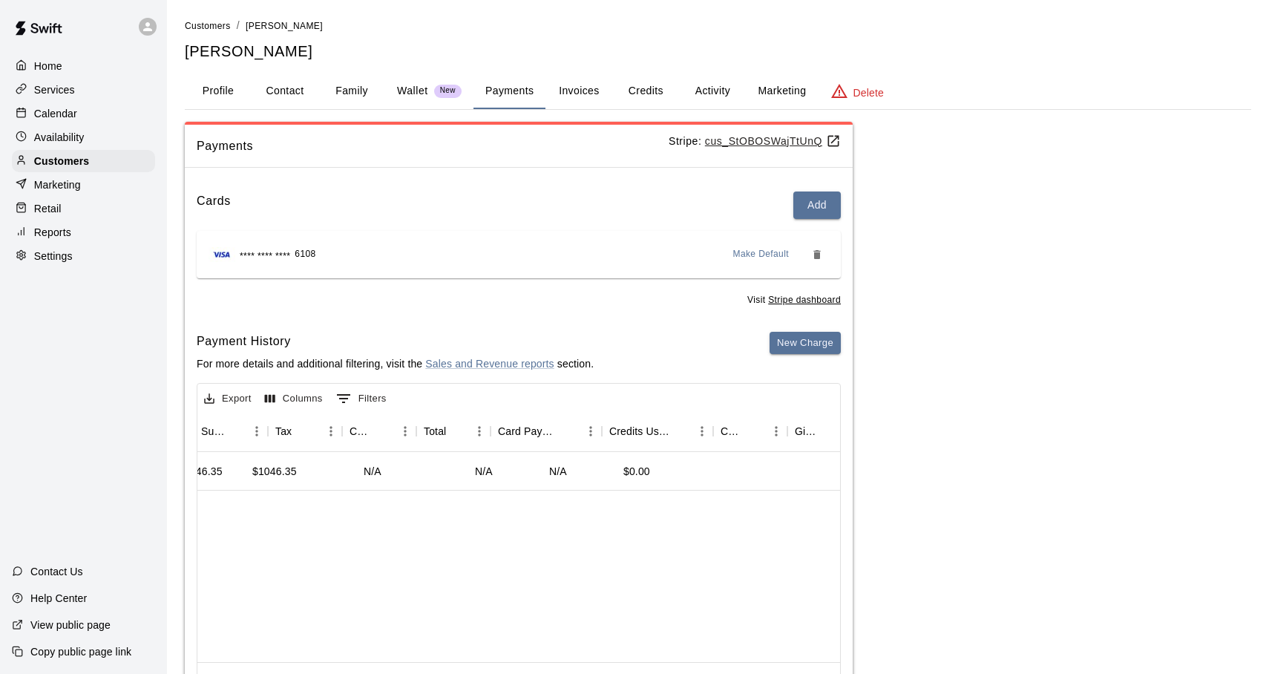
scroll to position [0, 509]
click at [598, 86] on button "Invoices" at bounding box center [578, 91] width 67 height 36
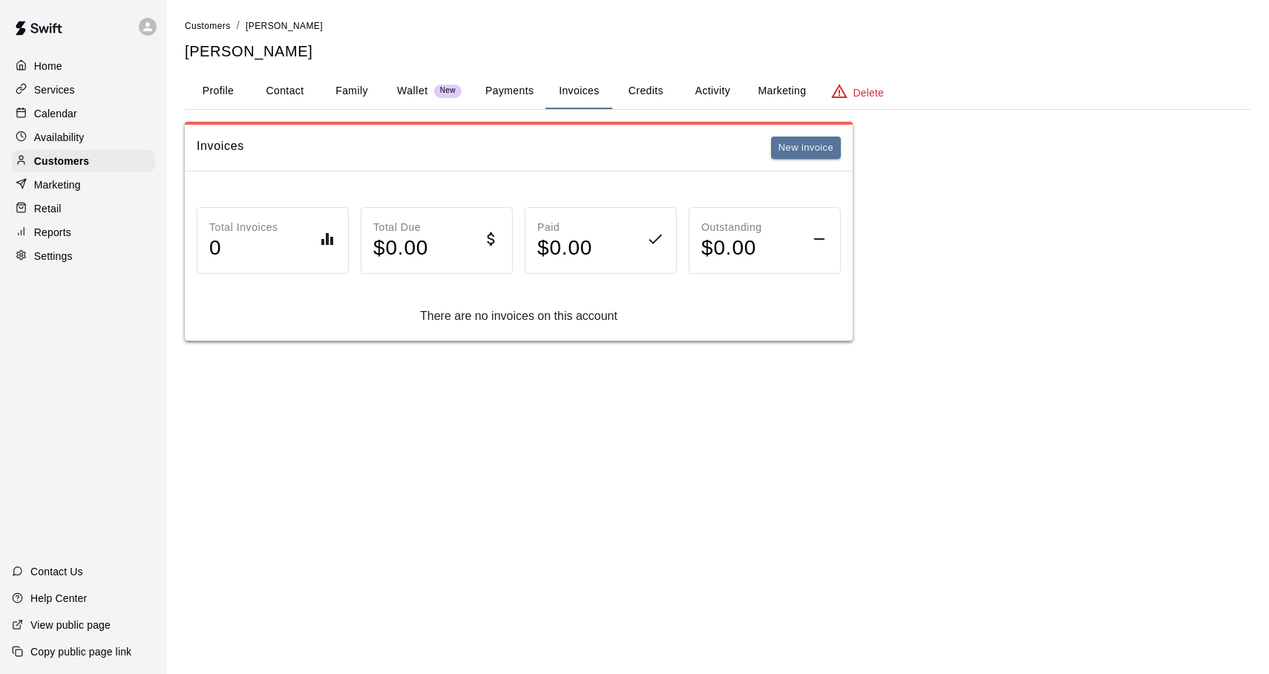
click at [647, 91] on button "Credits" at bounding box center [645, 91] width 67 height 36
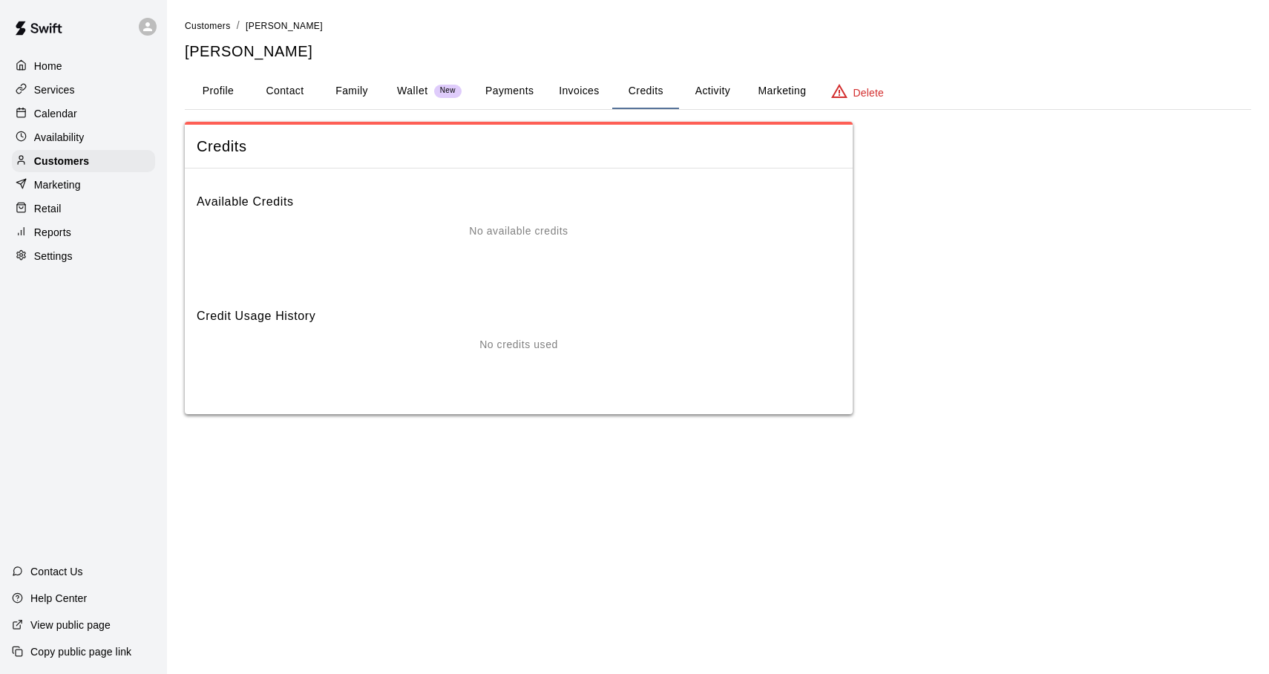
click at [696, 95] on button "Activity" at bounding box center [712, 91] width 67 height 36
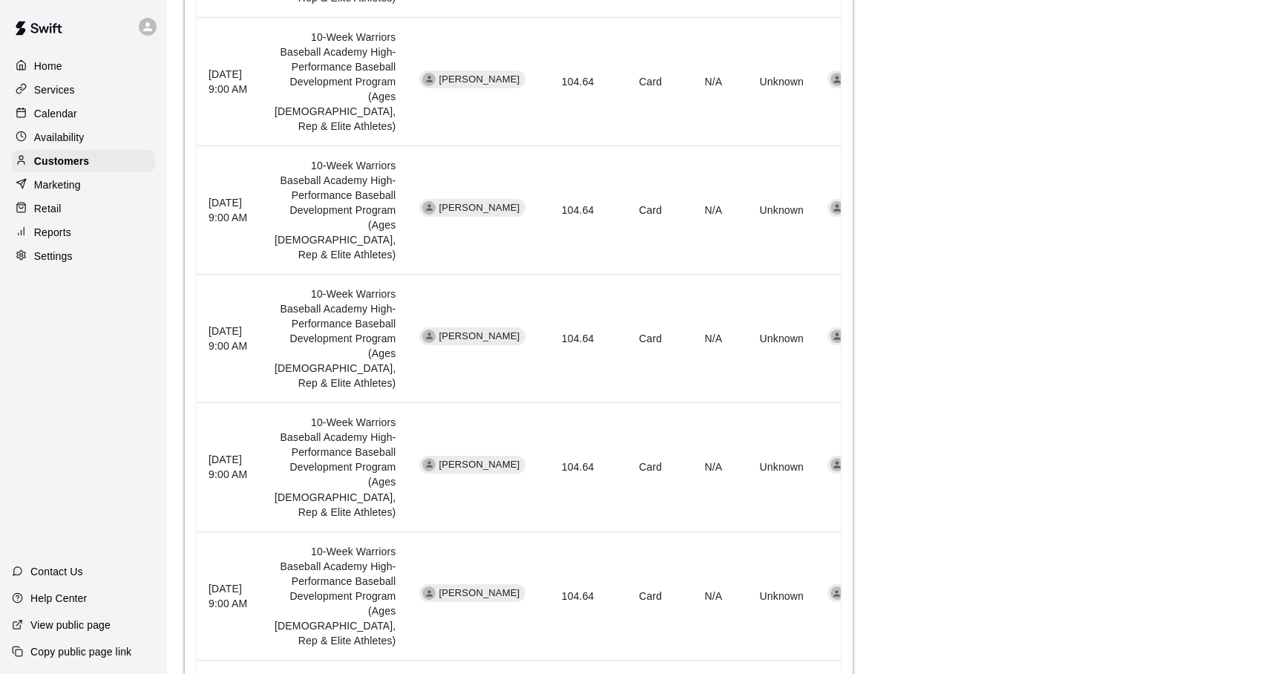
scroll to position [0, 0]
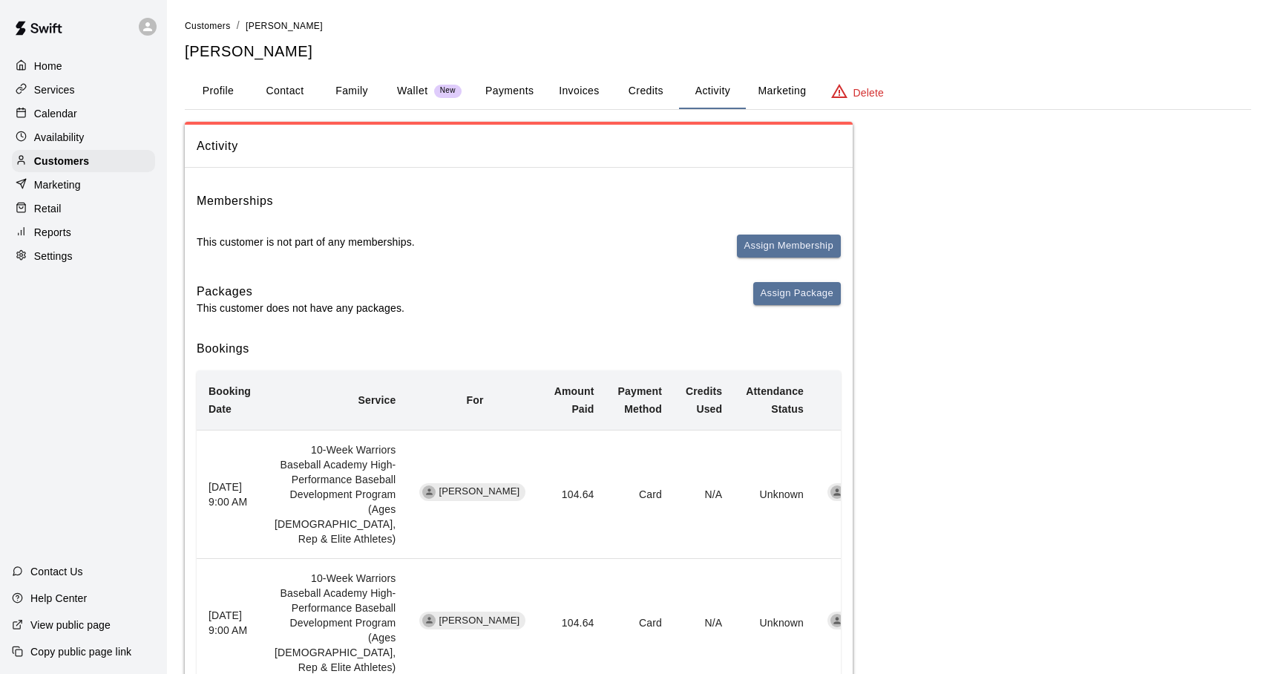
click at [759, 97] on button "Marketing" at bounding box center [782, 91] width 72 height 36
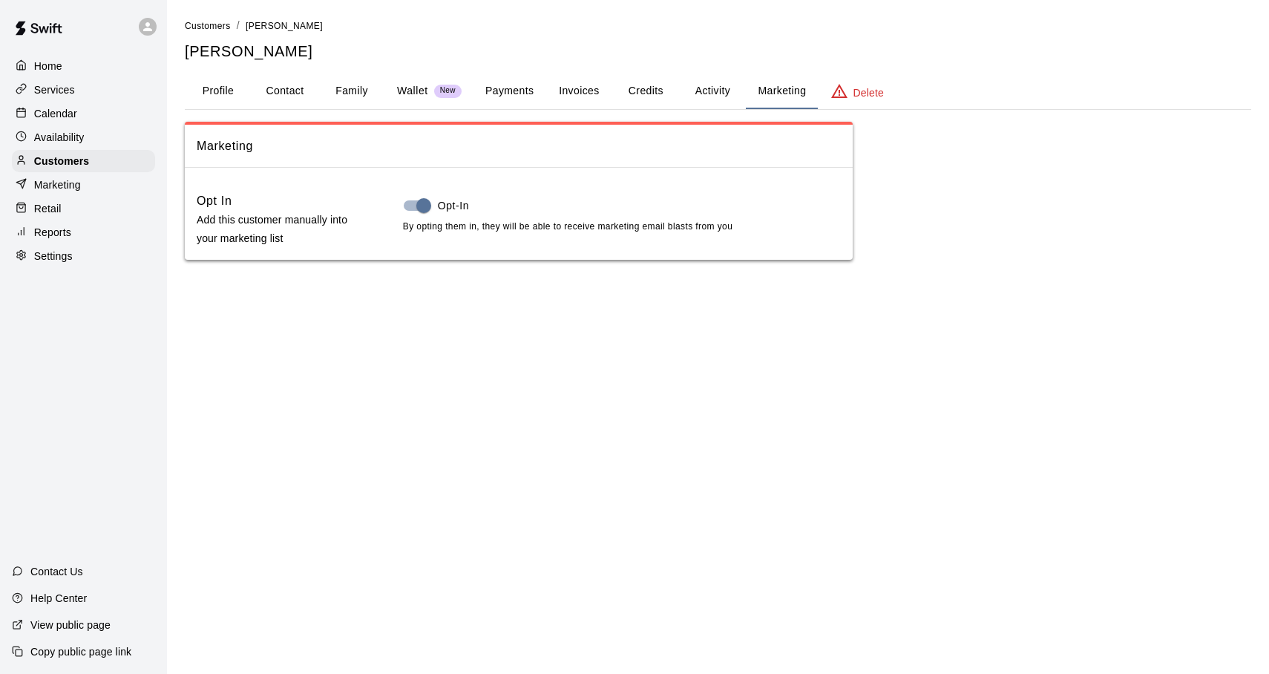
click at [227, 97] on button "Profile" at bounding box center [218, 91] width 67 height 36
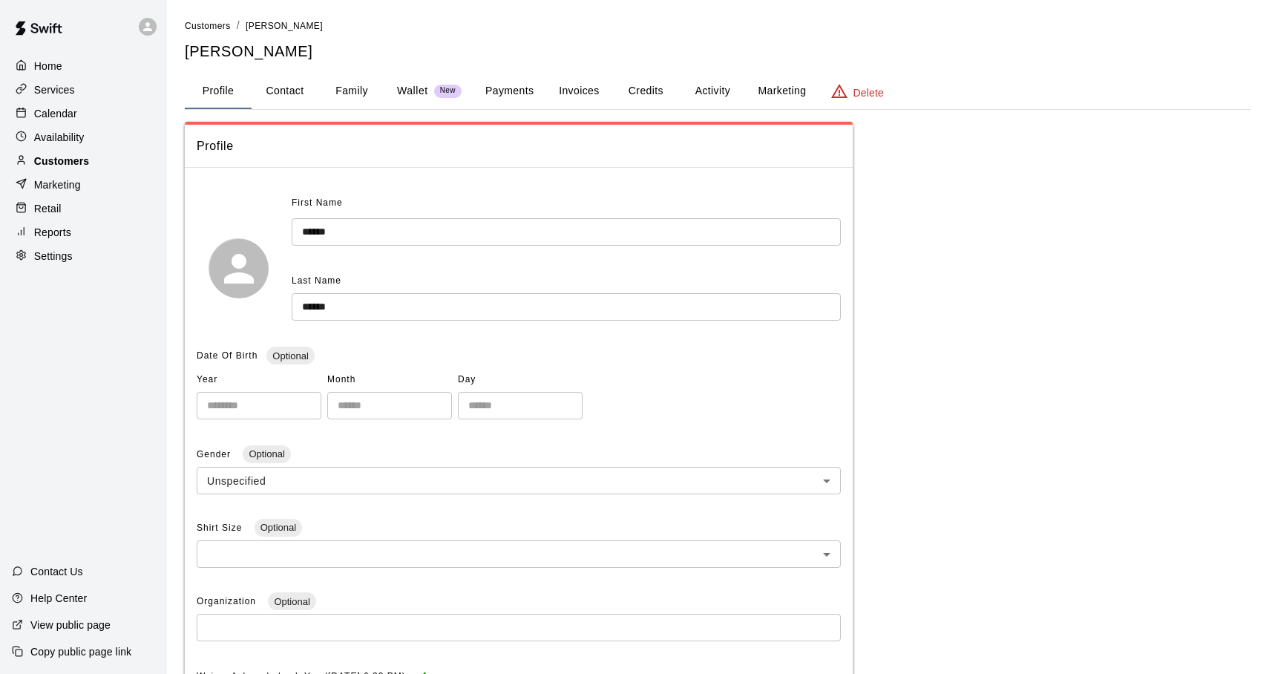
click at [96, 156] on div "Customers" at bounding box center [83, 161] width 143 height 22
